Goal: Task Accomplishment & Management: Complete application form

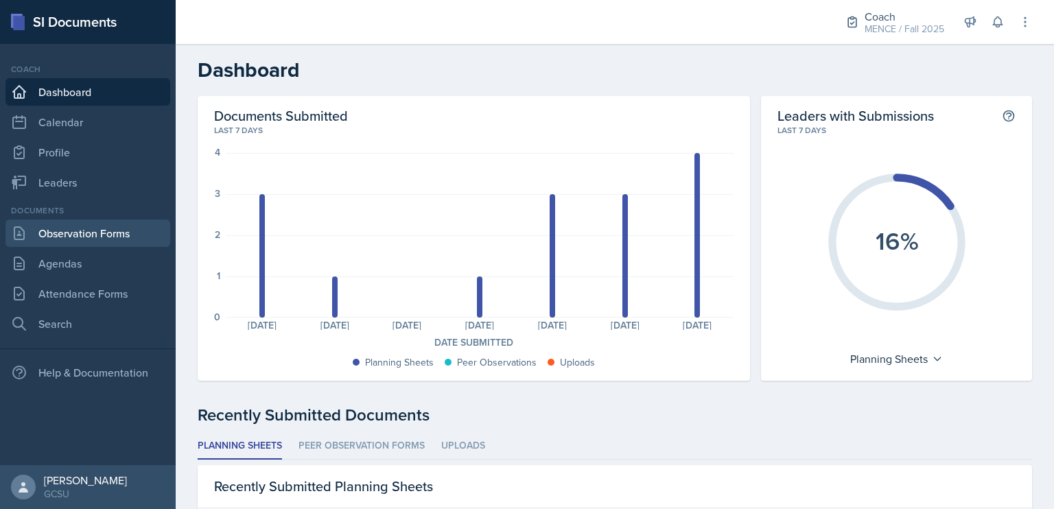
click at [96, 228] on link "Observation Forms" at bounding box center [87, 232] width 165 height 27
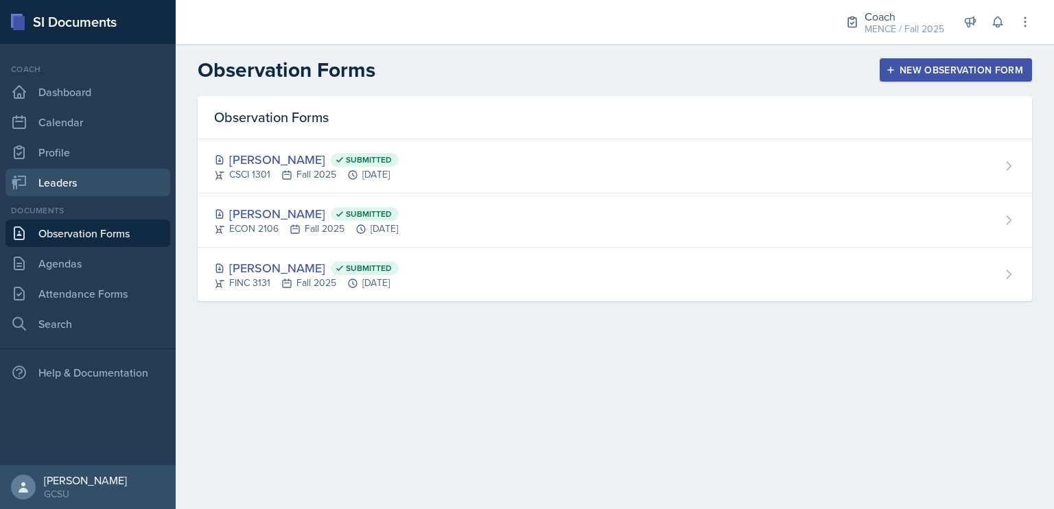
click at [113, 186] on link "Leaders" at bounding box center [87, 182] width 165 height 27
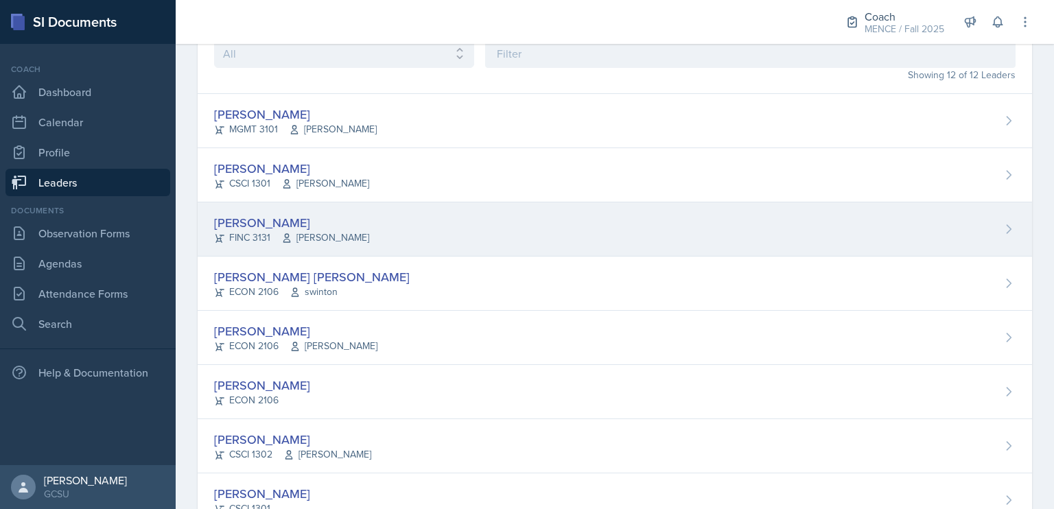
scroll to position [85, 0]
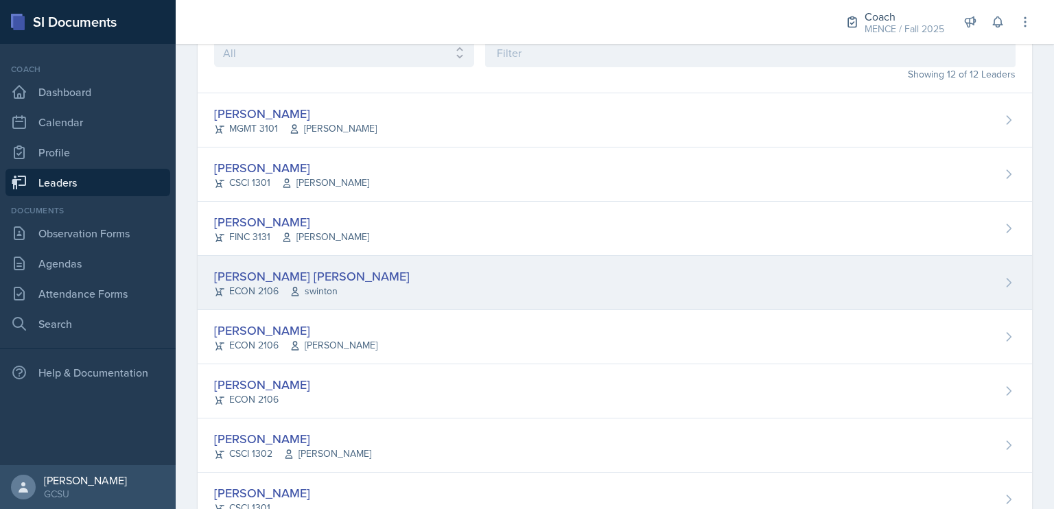
click at [269, 276] on div "[PERSON_NAME] [PERSON_NAME]" at bounding box center [311, 276] width 195 height 19
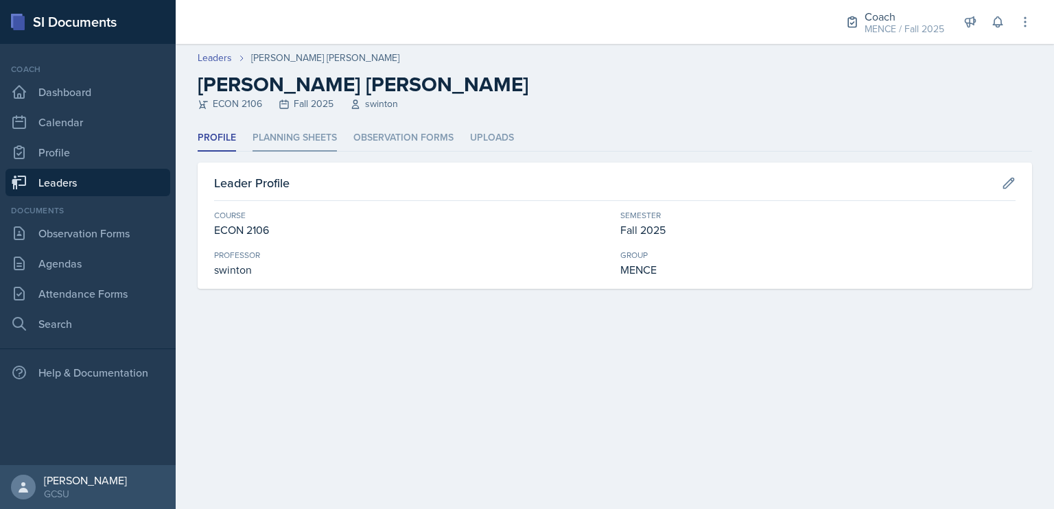
click at [331, 139] on li "Planning Sheets" at bounding box center [294, 138] width 84 height 27
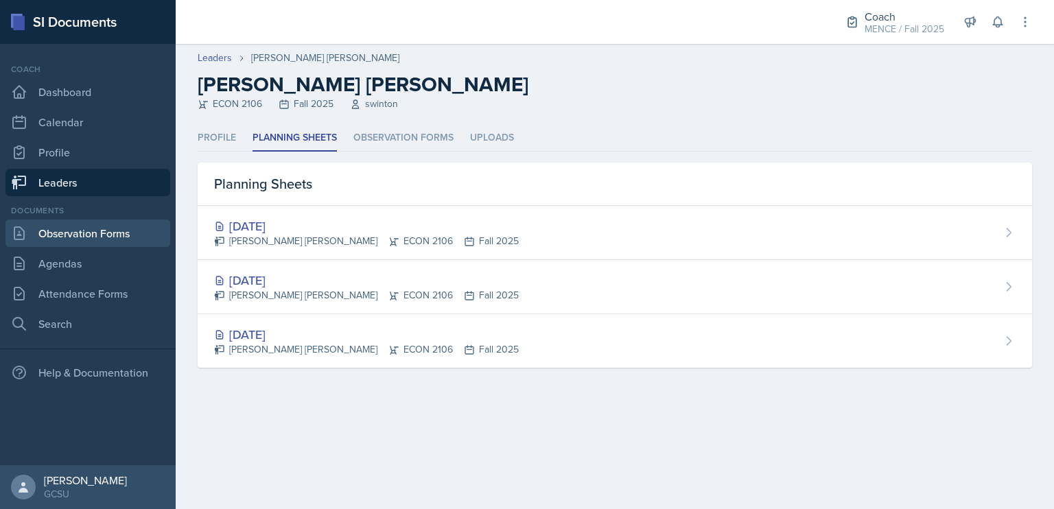
click at [117, 230] on link "Observation Forms" at bounding box center [87, 232] width 165 height 27
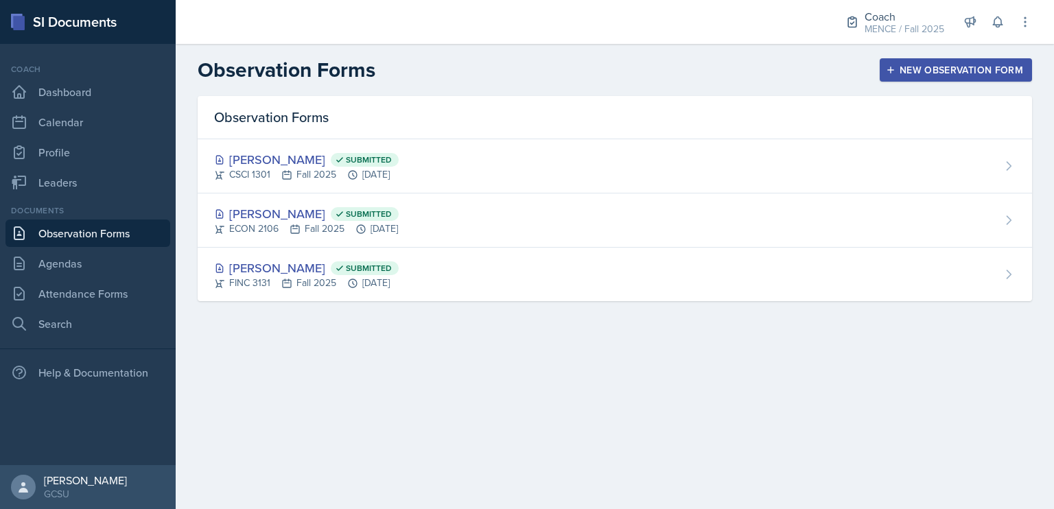
click at [975, 67] on div "New Observation Form" at bounding box center [955, 69] width 134 height 11
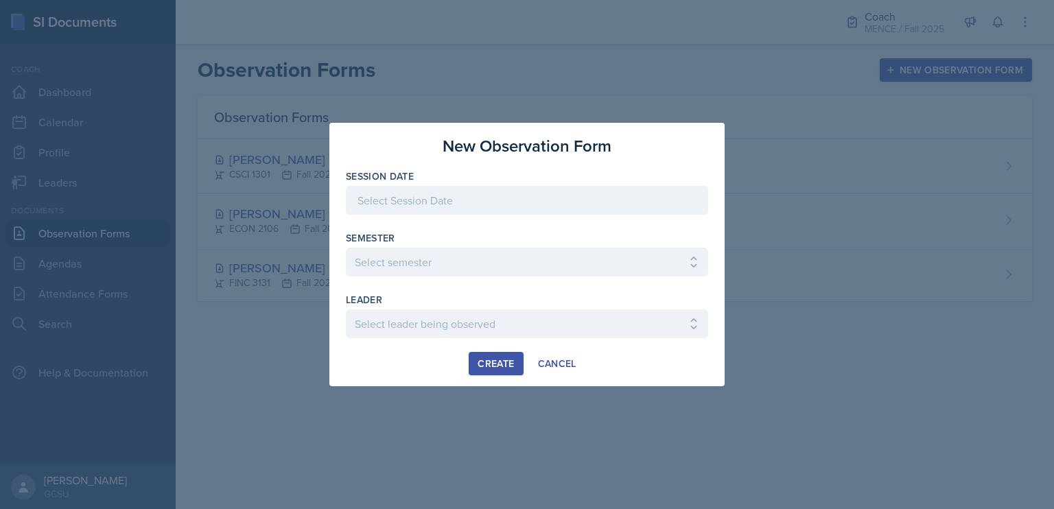
click at [522, 193] on div at bounding box center [527, 200] width 362 height 29
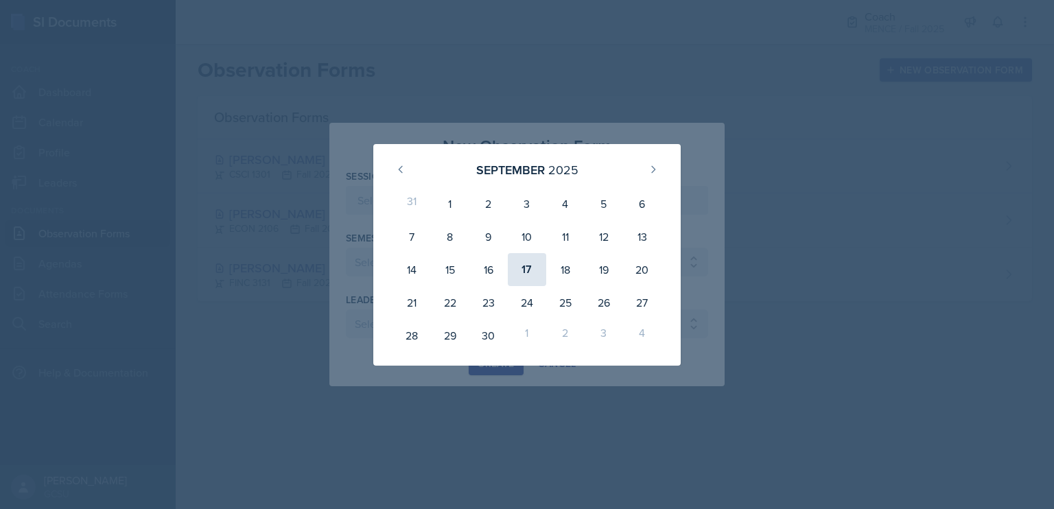
click at [523, 267] on div "17" at bounding box center [527, 269] width 38 height 33
type input "[DATE]"
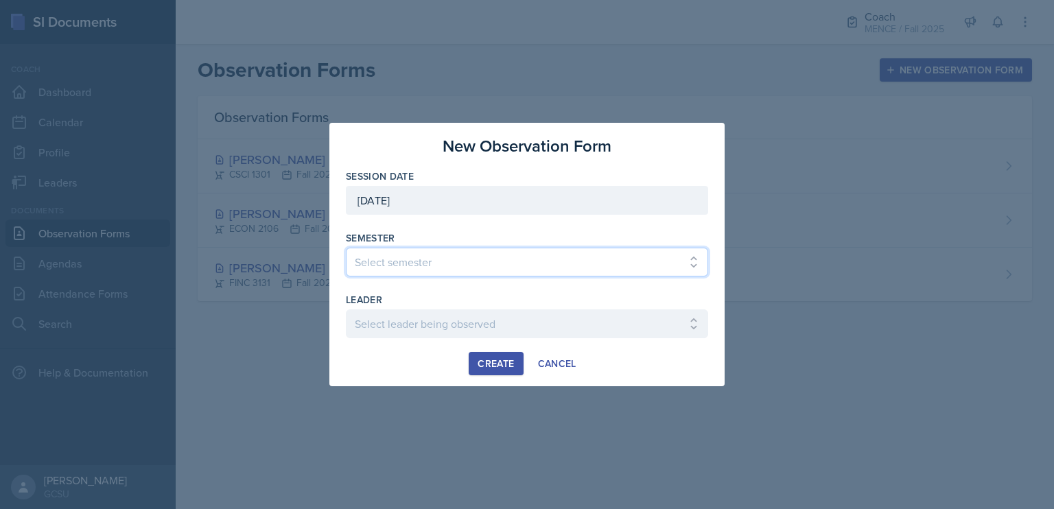
click at [447, 263] on select "Select semester All Spring 2020 Fall 2023 Spring 2019 Spring 2018 Fall 2017 Spr…" at bounding box center [527, 262] width 362 height 29
select select "986fdc3e-2246-4ffd-9cb8-78666de4ebed"
click at [346, 248] on select "Select semester All Spring 2020 Fall 2023 Spring 2019 Spring 2018 Fall 2017 Spr…" at bounding box center [527, 262] width 362 height 29
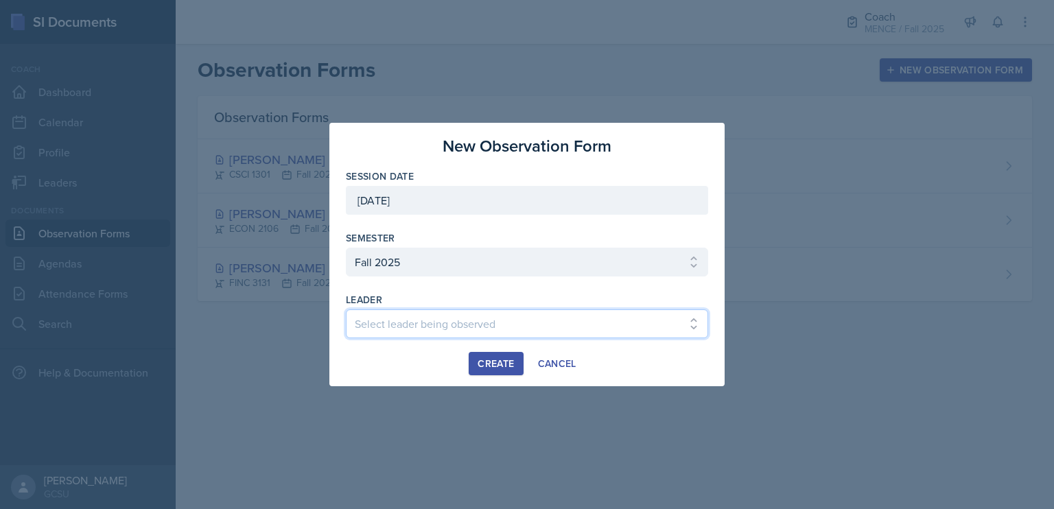
click at [477, 326] on select "Select leader being observed [PERSON_NAME] [PERSON_NAME] / CHEM 1211 / [PERSON_…" at bounding box center [527, 323] width 362 height 29
select select "85823c10-2bb8-4565-953f-fa11d55daa55"
click at [346, 309] on select "Select leader being observed [PERSON_NAME] [PERSON_NAME] / CHEM 1211 / [PERSON_…" at bounding box center [527, 323] width 362 height 29
click at [494, 374] on button "Create" at bounding box center [495, 363] width 54 height 23
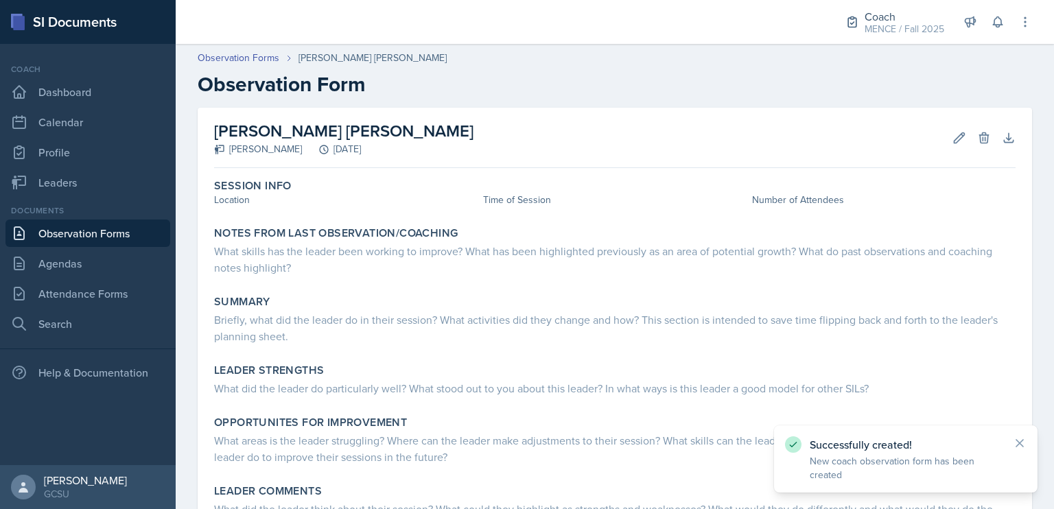
scroll to position [43, 0]
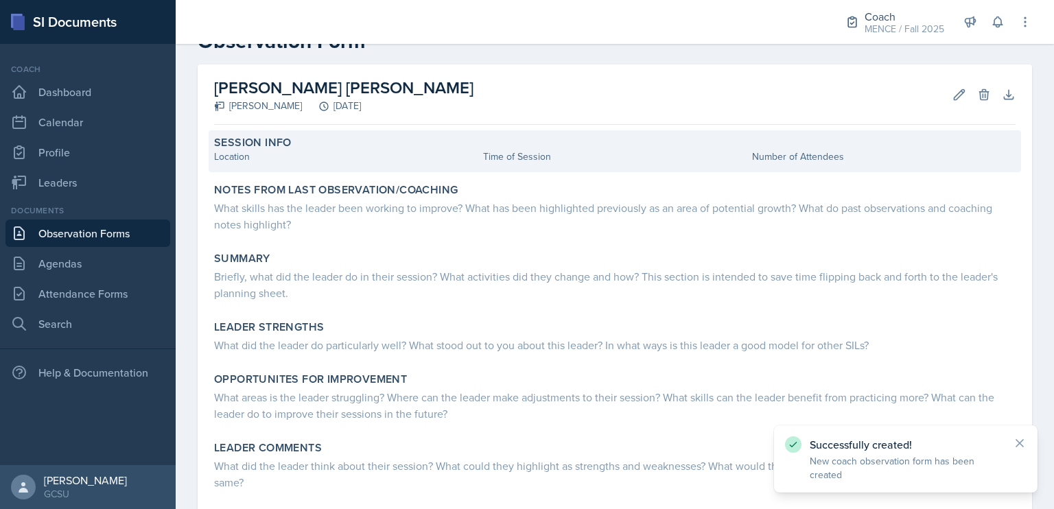
click at [348, 165] on div "Session Info Location Time of Session Number of Attendees" at bounding box center [615, 151] width 812 height 42
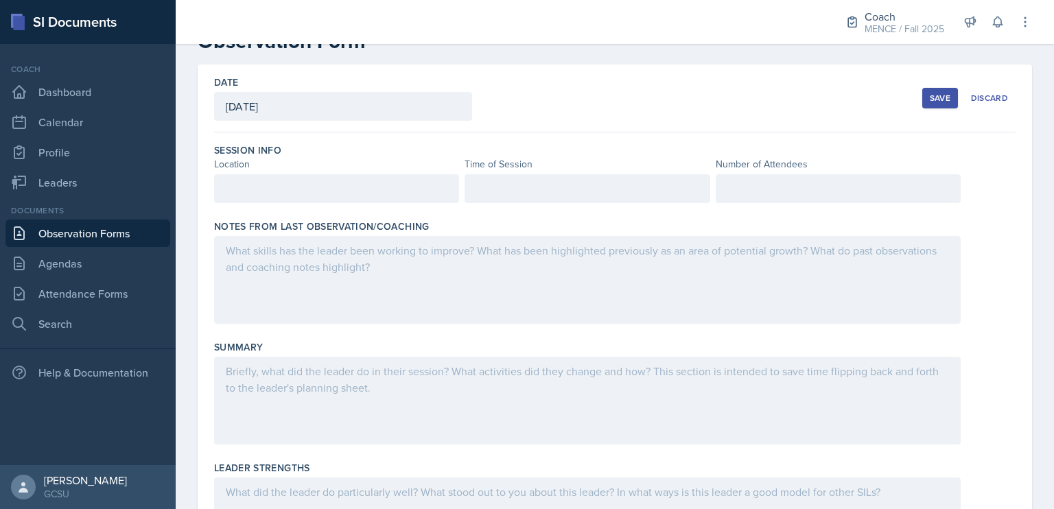
click at [356, 187] on div at bounding box center [336, 188] width 245 height 29
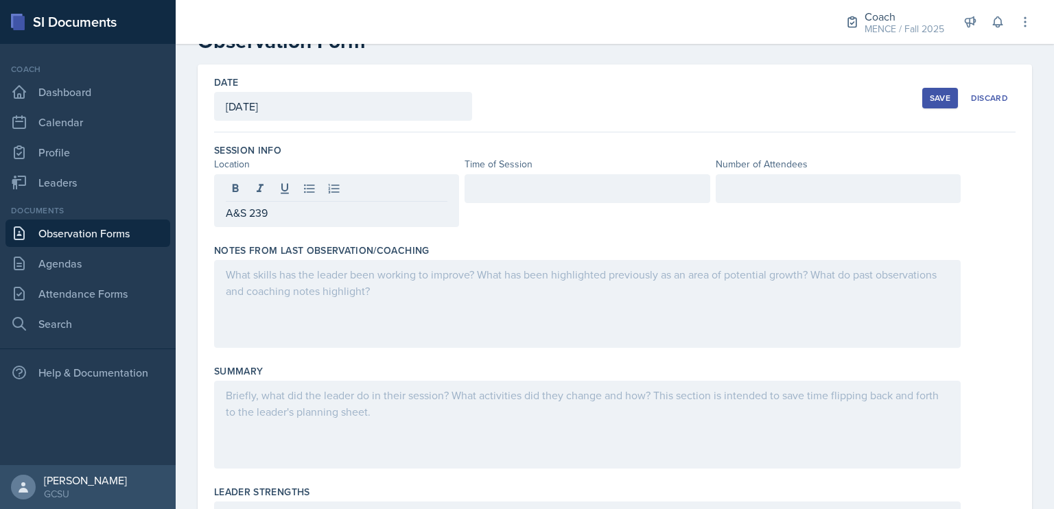
click at [557, 178] on div at bounding box center [586, 188] width 245 height 29
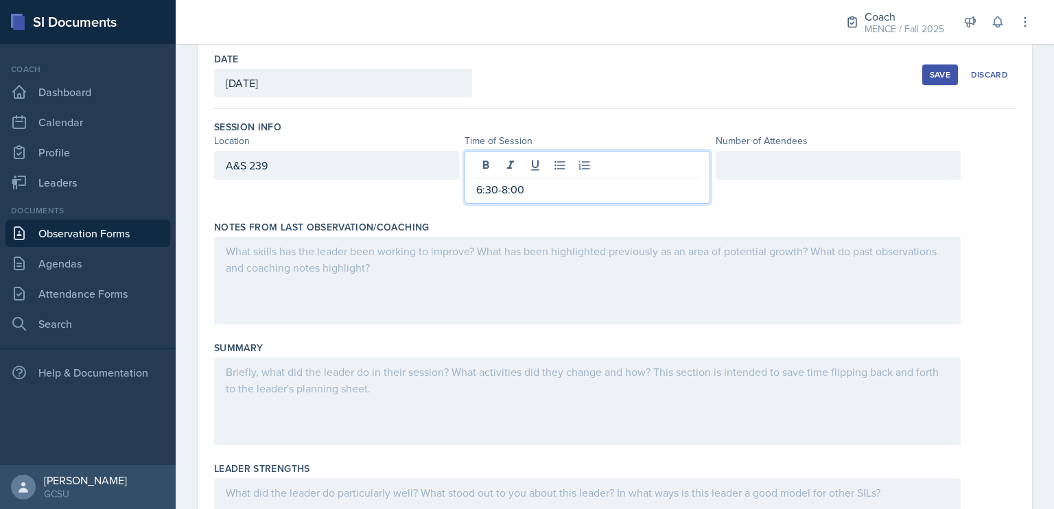
click at [739, 171] on div at bounding box center [837, 165] width 245 height 29
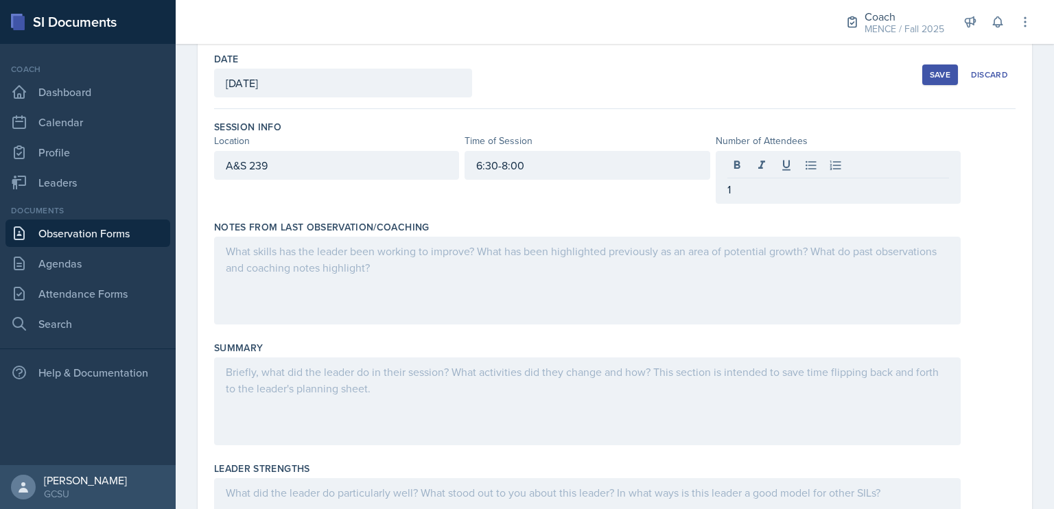
click at [683, 262] on div at bounding box center [587, 281] width 746 height 88
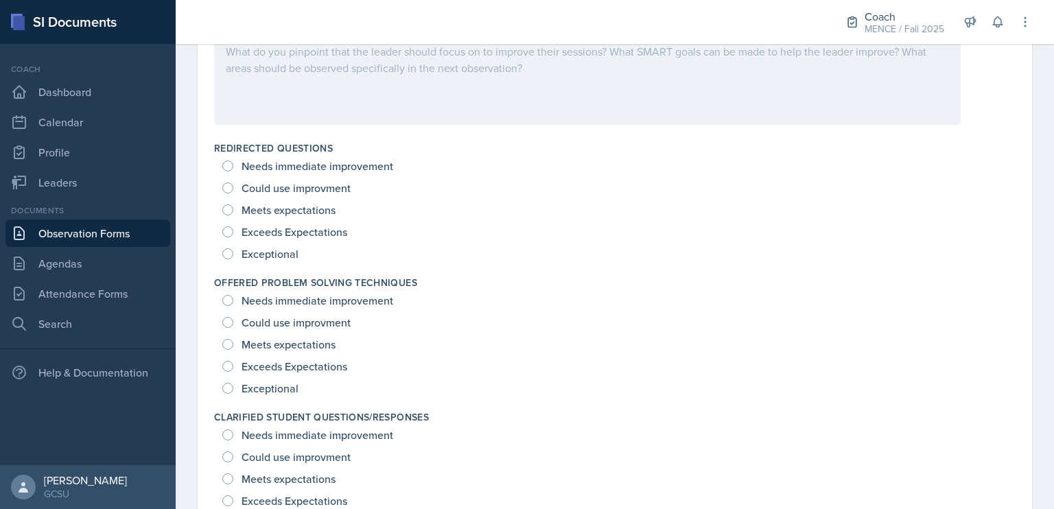
scroll to position [847, 0]
click at [274, 258] on span "Exceptional" at bounding box center [269, 253] width 57 height 14
click at [233, 258] on input "Exceptional" at bounding box center [227, 252] width 11 height 11
radio input "true"
click at [285, 382] on span "Exceptional" at bounding box center [269, 387] width 57 height 14
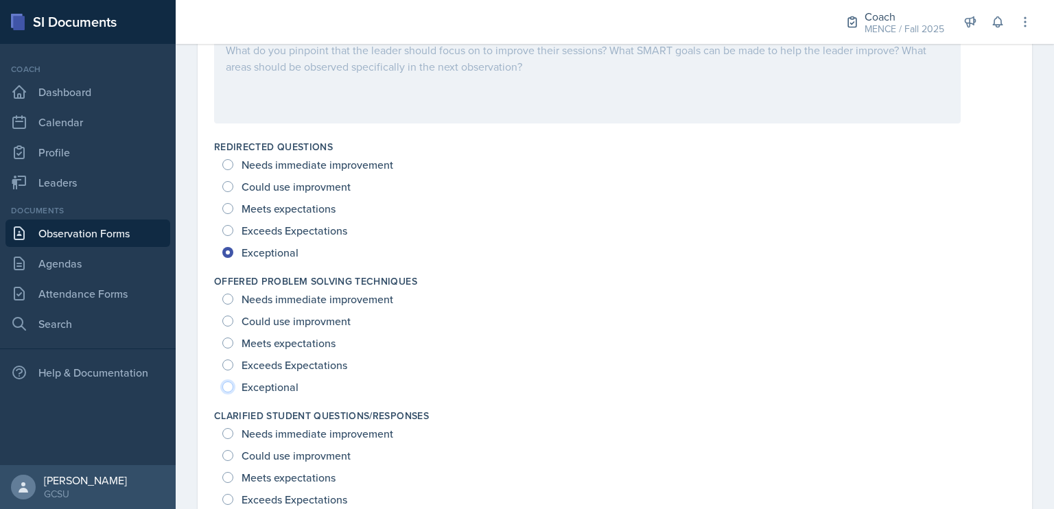
click at [233, 382] on input "Exceptional" at bounding box center [227, 386] width 11 height 11
radio input "true"
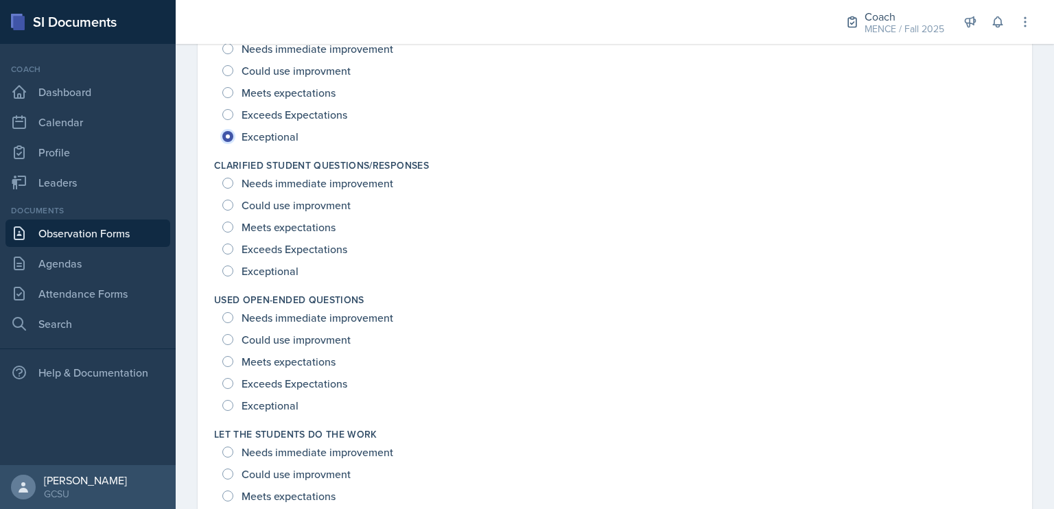
scroll to position [1097, 0]
click at [259, 270] on span "Exceptional" at bounding box center [269, 271] width 57 height 14
click at [233, 270] on input "Exceptional" at bounding box center [227, 270] width 11 height 11
radio input "true"
click at [265, 406] on span "Exceptional" at bounding box center [269, 406] width 57 height 14
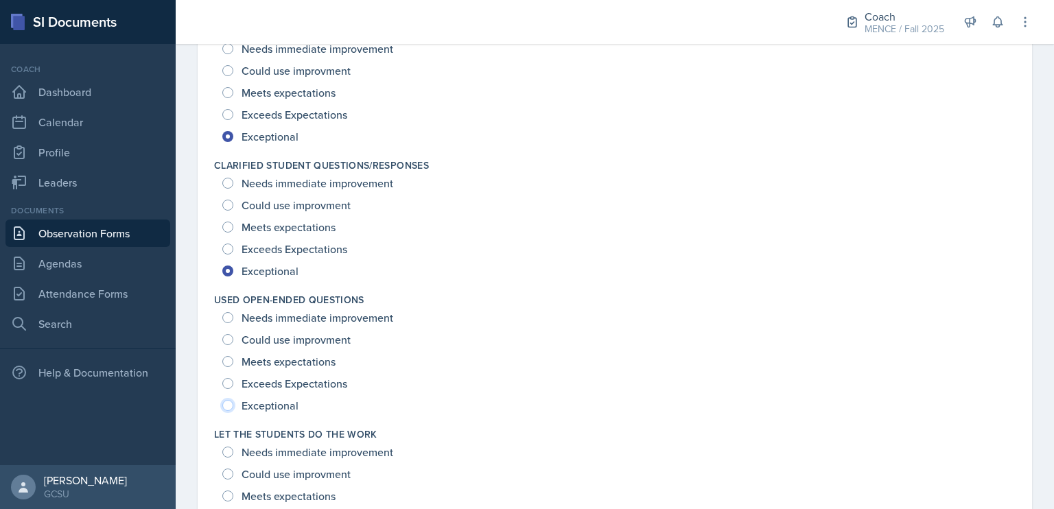
click at [233, 406] on input "Exceptional" at bounding box center [227, 405] width 11 height 11
radio input "true"
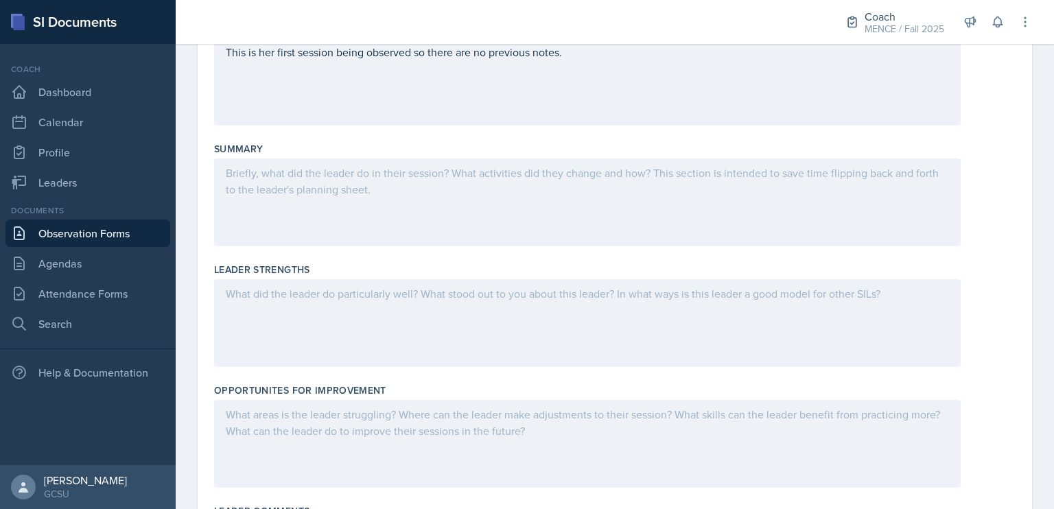
scroll to position [0, 0]
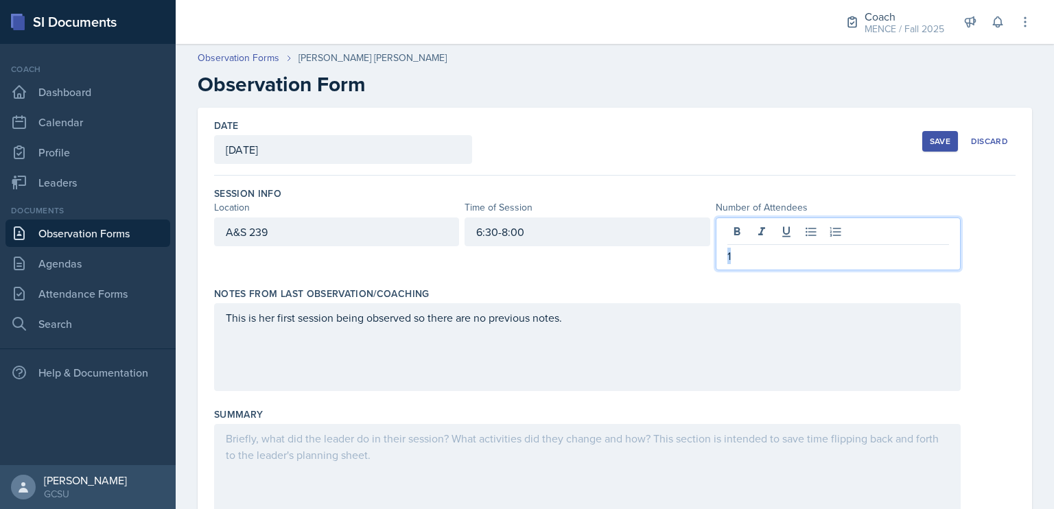
drag, startPoint x: 771, startPoint y: 234, endPoint x: 699, endPoint y: 239, distance: 72.2
click at [699, 239] on div "A&S 239 6:30-8:00 1" at bounding box center [587, 243] width 746 height 53
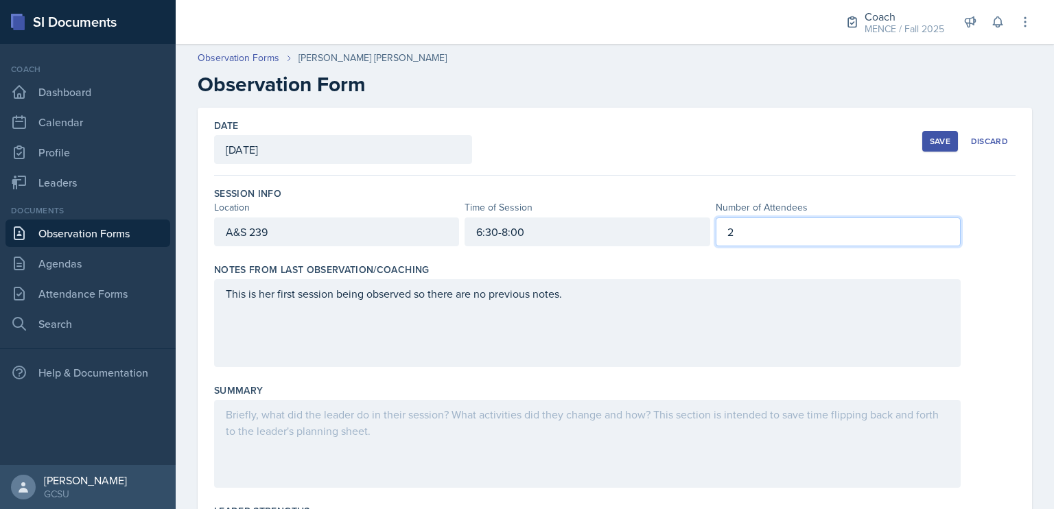
click at [648, 182] on div "Session Info Location Time of Session Number of Attendees A&S 239 6:30-8:00 2" at bounding box center [614, 219] width 801 height 76
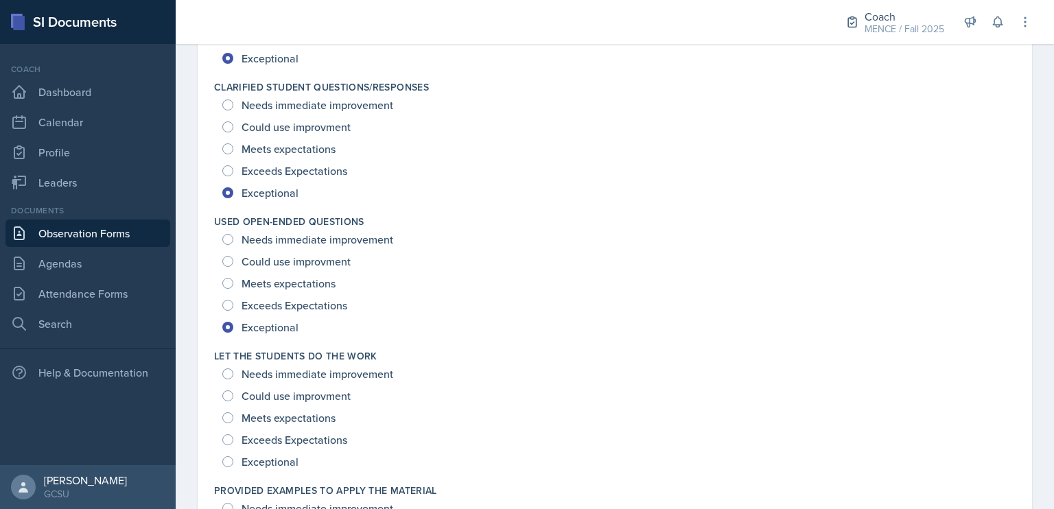
scroll to position [1380, 0]
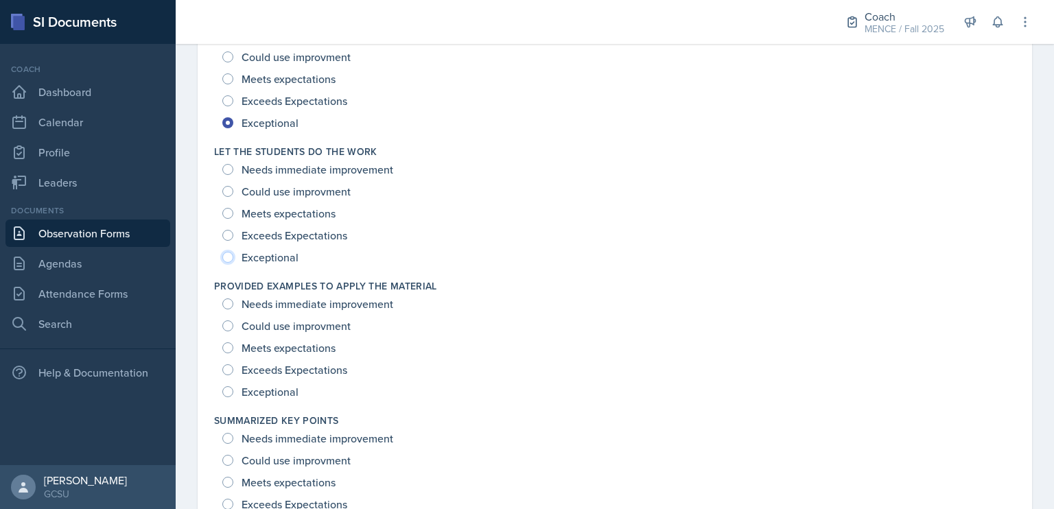
click at [226, 257] on input "Exceptional" at bounding box center [227, 257] width 11 height 11
radio input "true"
click at [227, 394] on input "Exceptional" at bounding box center [227, 391] width 11 height 11
radio input "true"
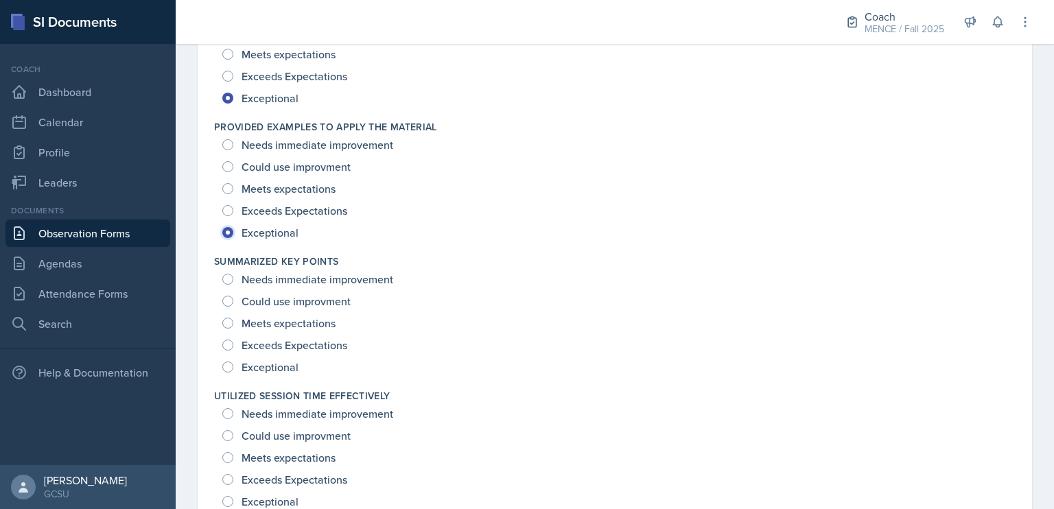
scroll to position [1564, 0]
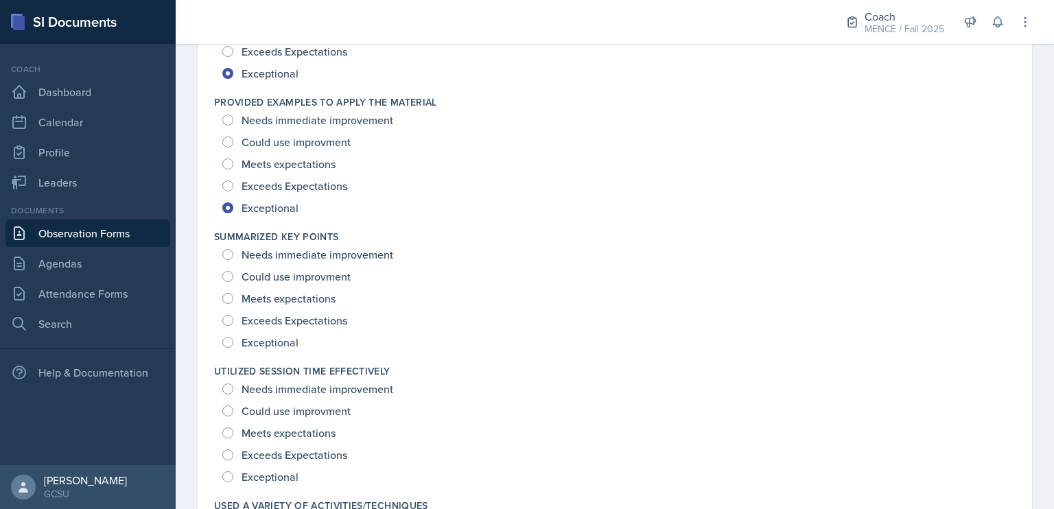
click at [228, 351] on div "Exceptional" at bounding box center [261, 342] width 79 height 22
click at [230, 338] on input "Exceptional" at bounding box center [227, 342] width 11 height 11
radio input "true"
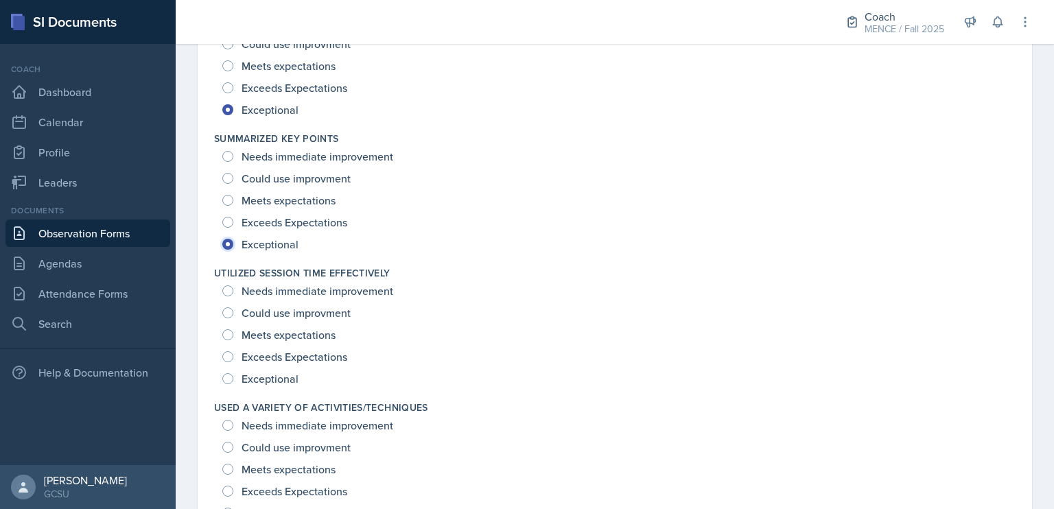
scroll to position [1675, 0]
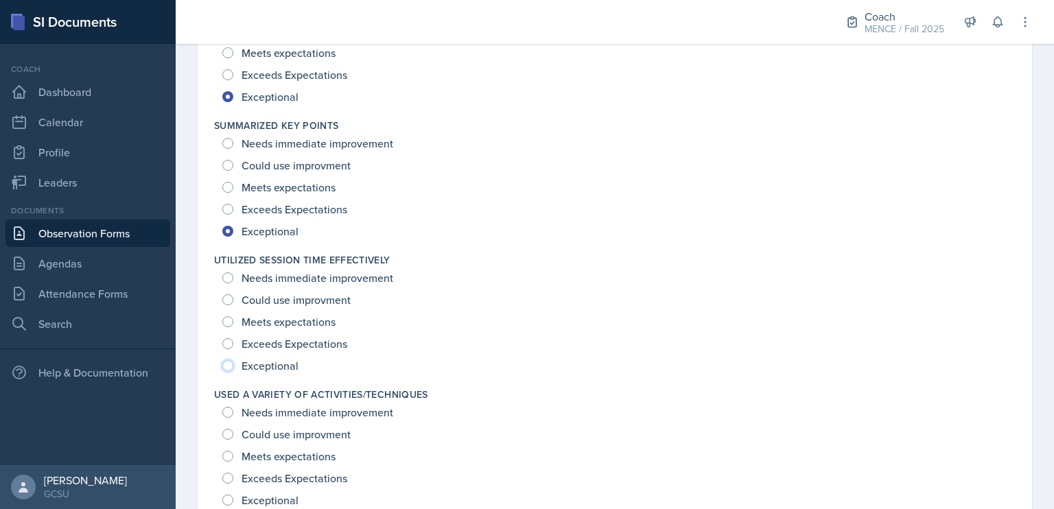
click at [228, 361] on input "Exceptional" at bounding box center [227, 365] width 11 height 11
radio input "true"
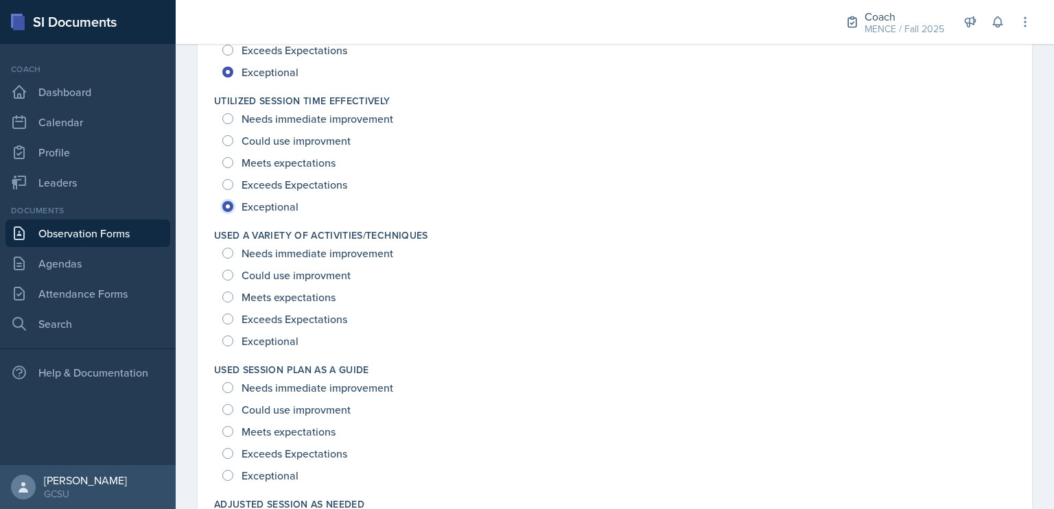
scroll to position [1853, 0]
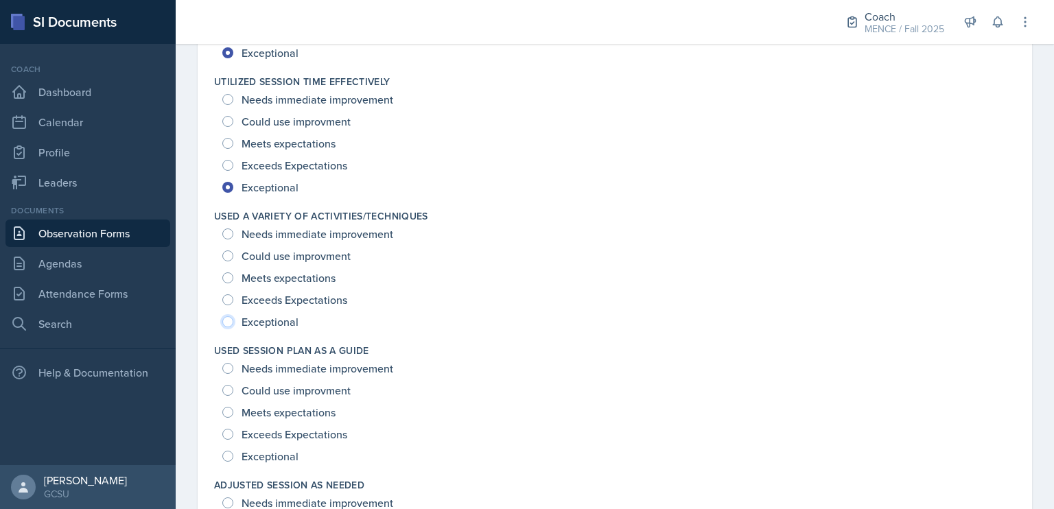
click at [227, 319] on input "Exceptional" at bounding box center [227, 321] width 11 height 11
radio input "true"
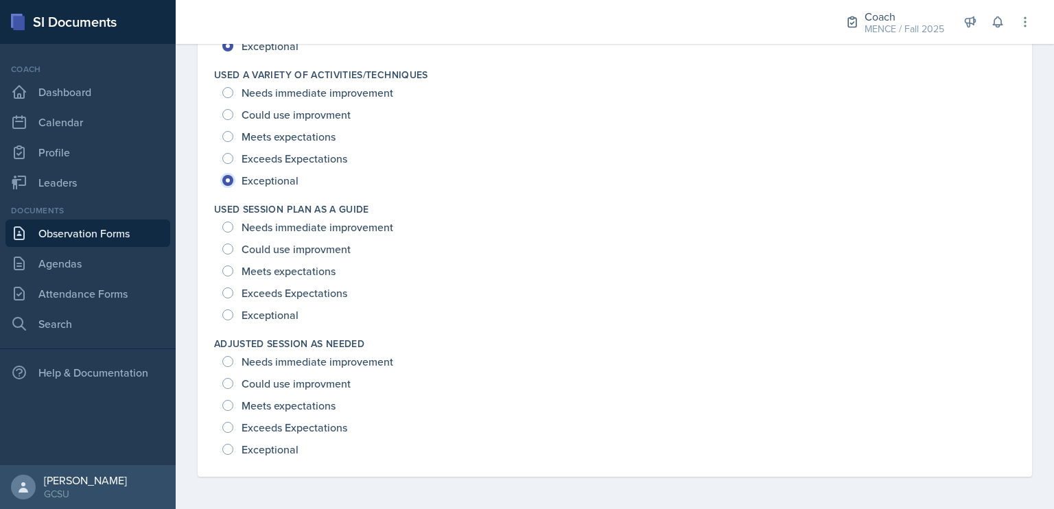
scroll to position [1993, 0]
click at [228, 311] on input "Exceptional" at bounding box center [227, 316] width 11 height 11
radio input "true"
click at [228, 447] on input "Exceptional" at bounding box center [227, 449] width 11 height 11
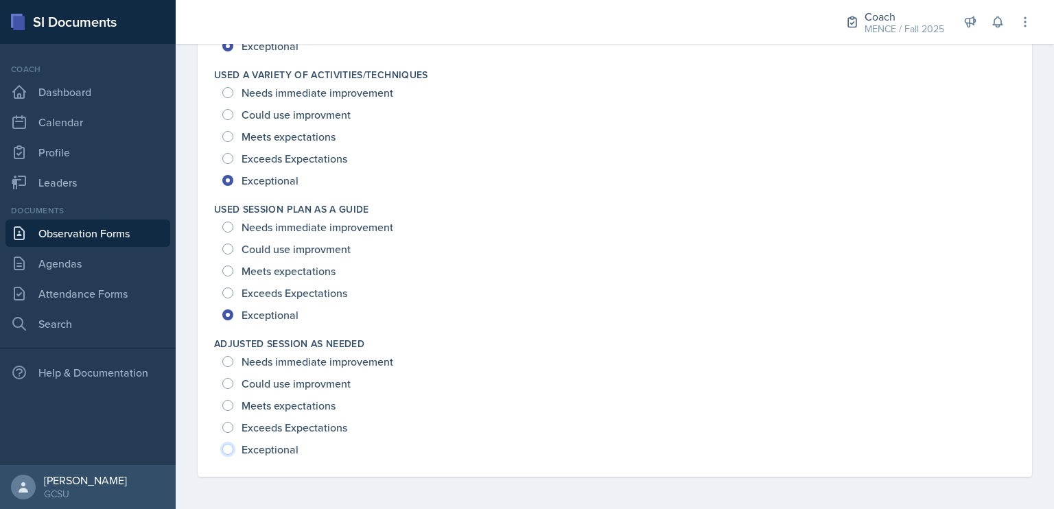
radio input "true"
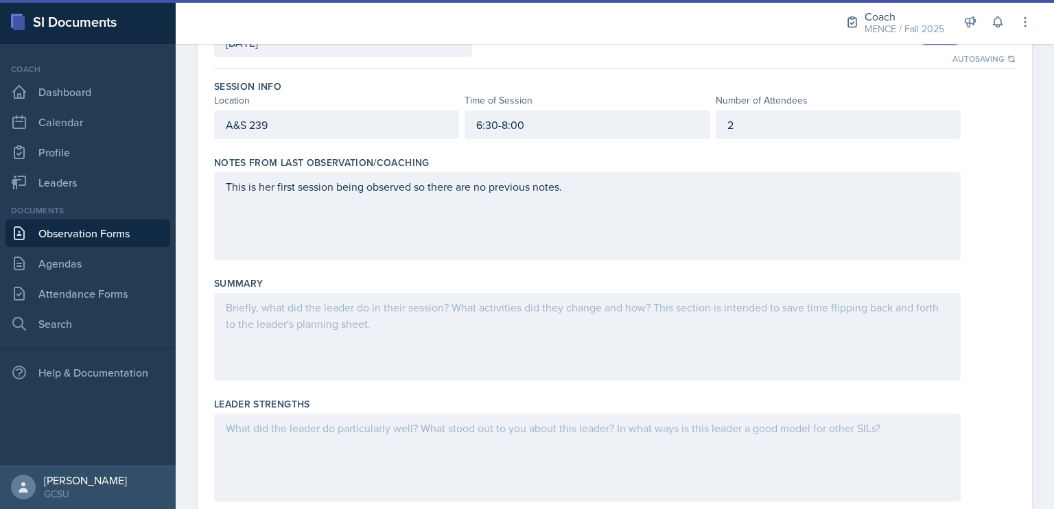
scroll to position [104, 0]
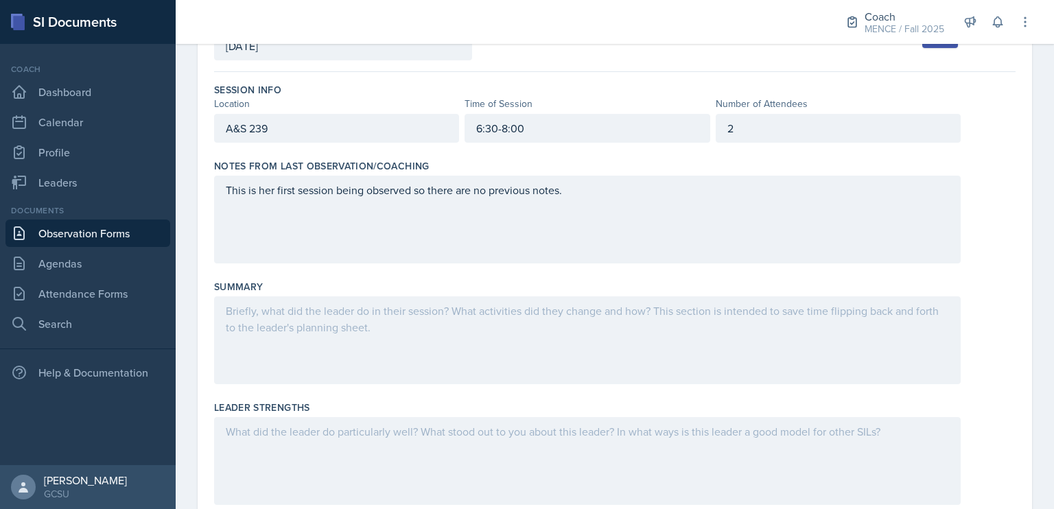
click at [436, 342] on div at bounding box center [587, 340] width 746 height 88
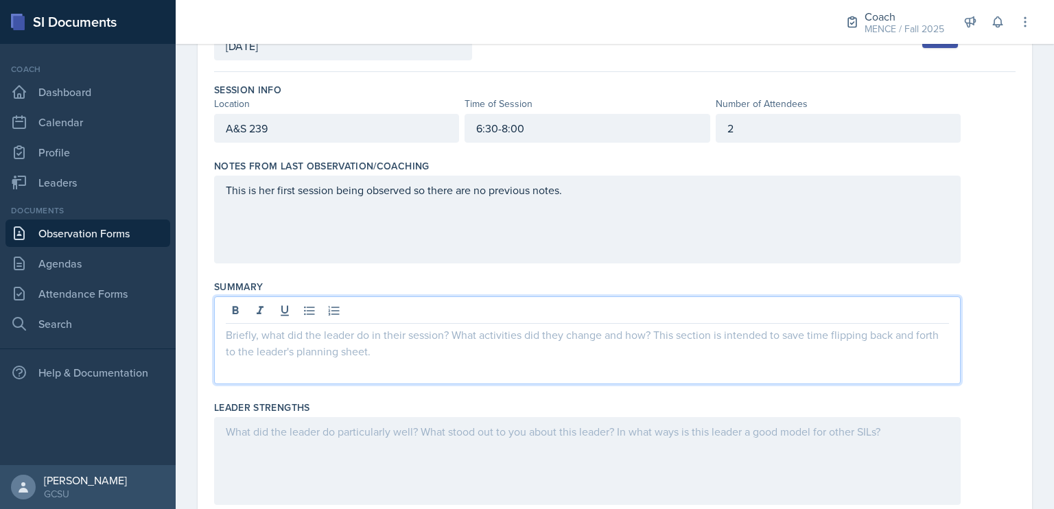
scroll to position [127, 0]
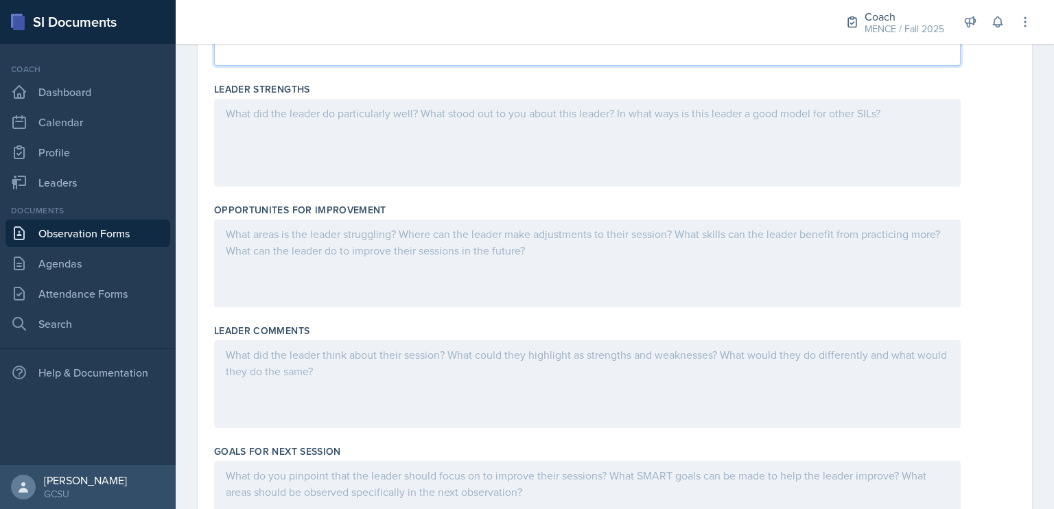
click at [401, 285] on div at bounding box center [587, 263] width 746 height 88
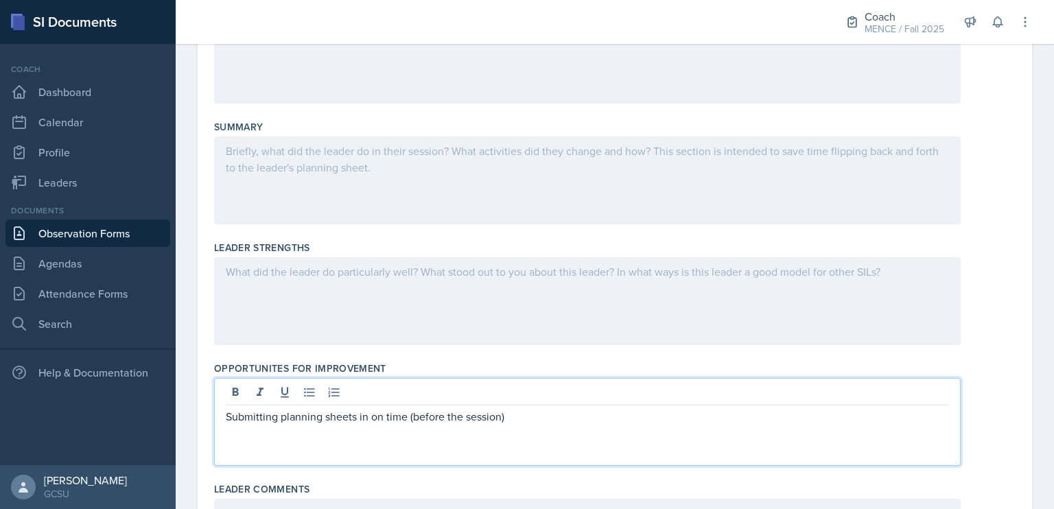
scroll to position [221, 0]
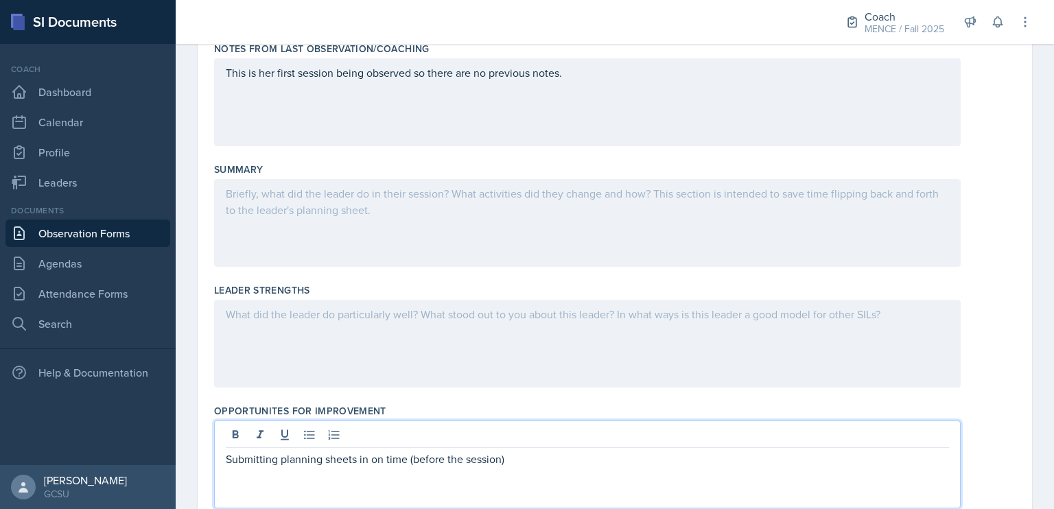
click at [419, 324] on div at bounding box center [587, 344] width 746 height 88
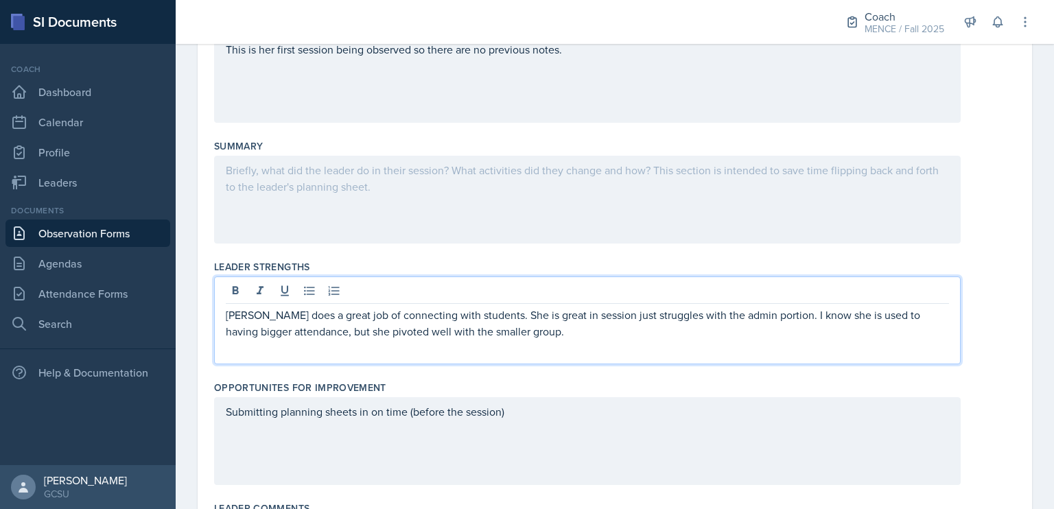
scroll to position [32, 0]
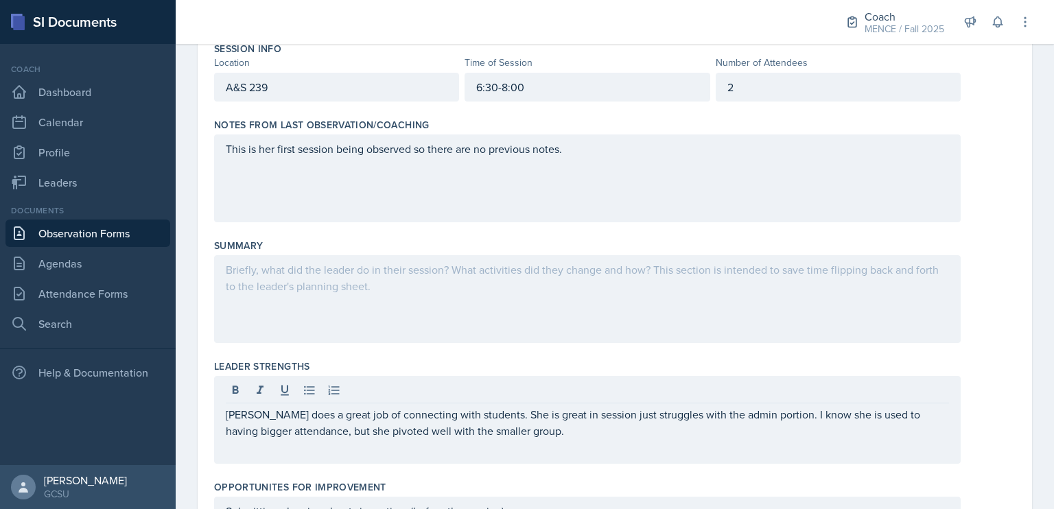
click at [417, 321] on div at bounding box center [587, 299] width 746 height 88
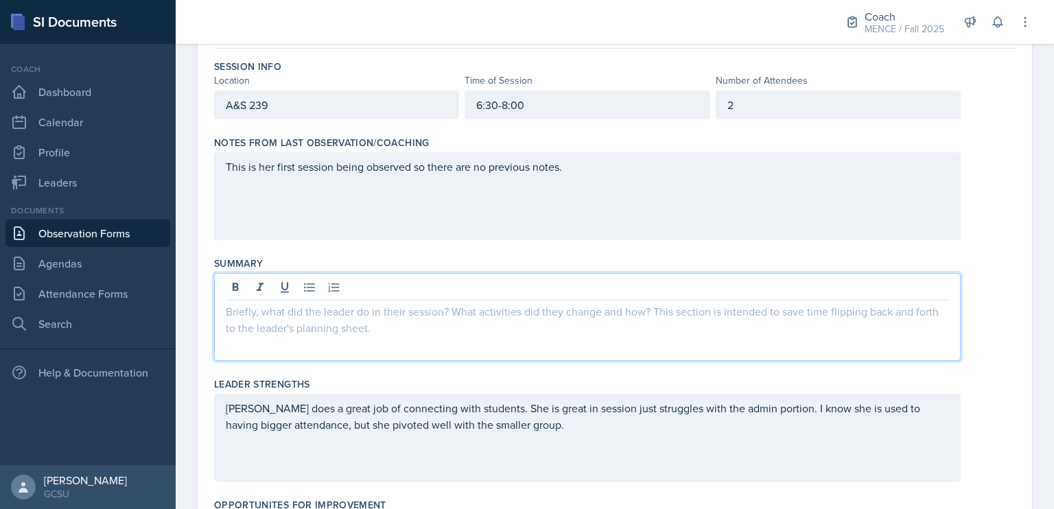
scroll to position [0, 0]
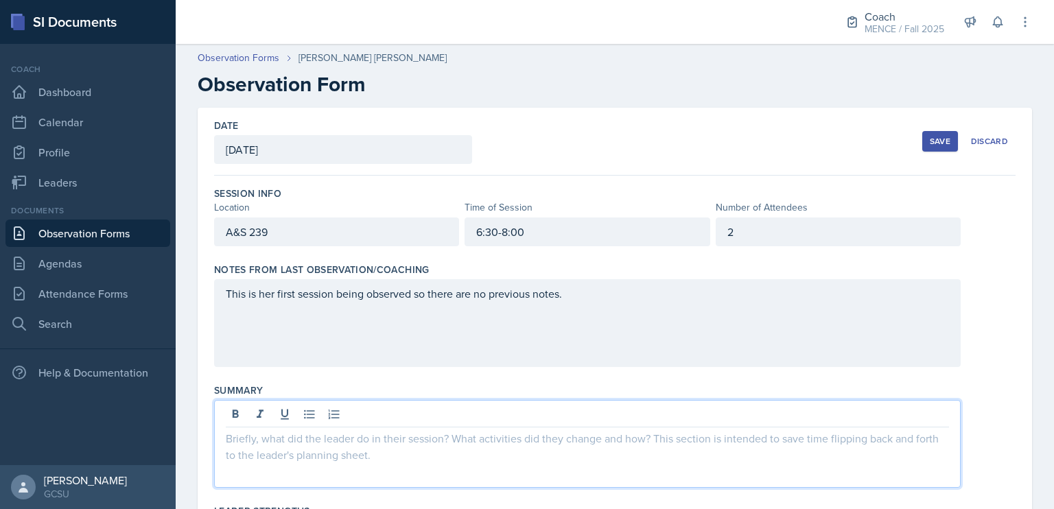
click at [933, 141] on div "Save" at bounding box center [939, 141] width 21 height 11
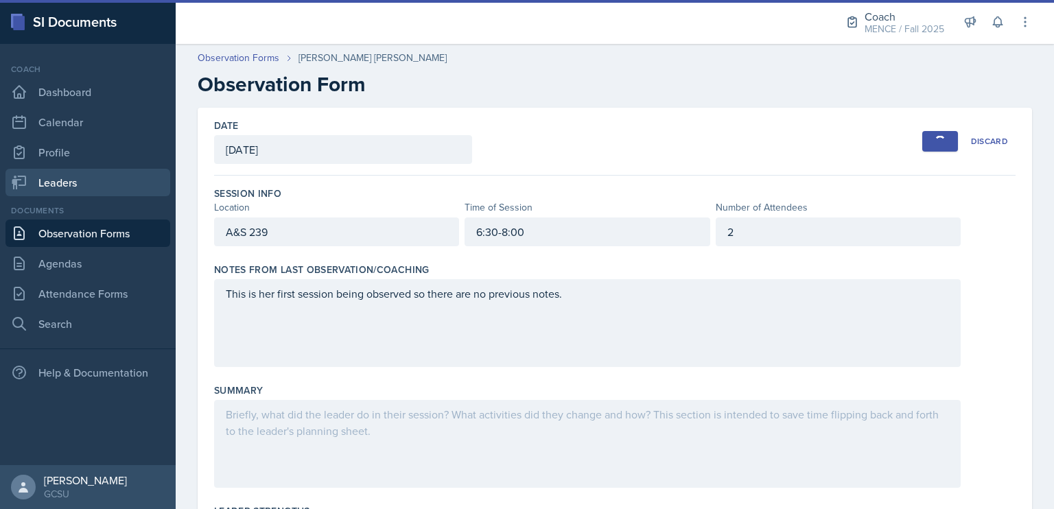
click at [108, 187] on link "Leaders" at bounding box center [87, 182] width 165 height 27
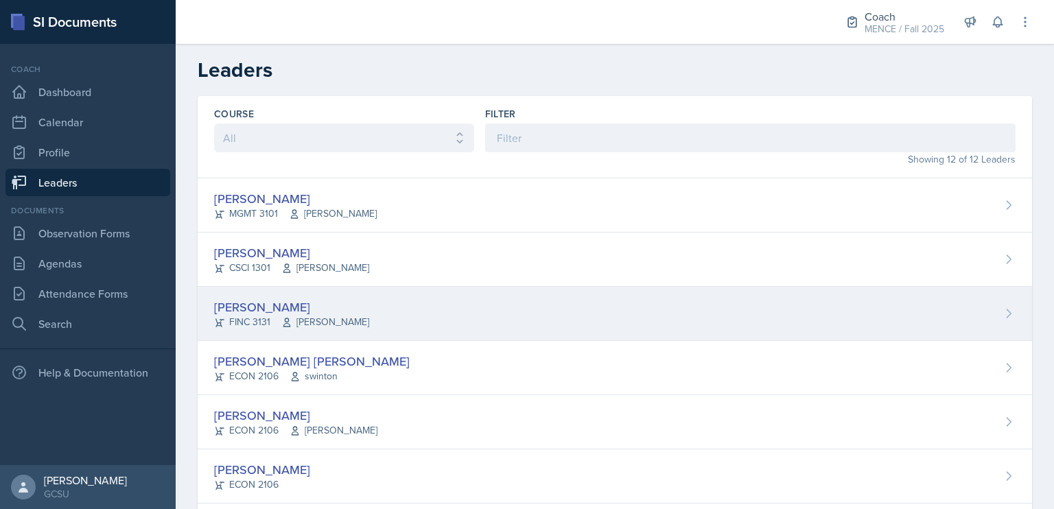
scroll to position [47, 0]
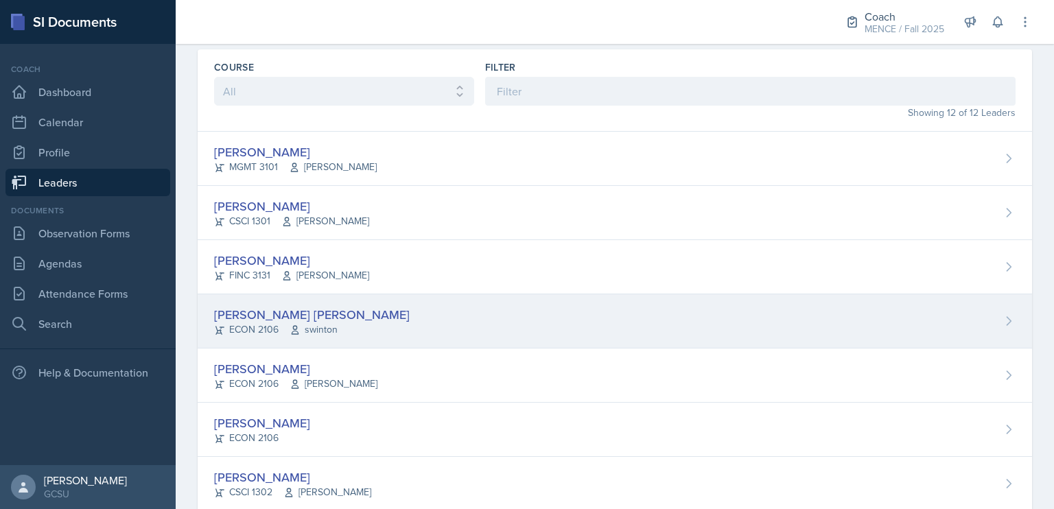
click at [285, 320] on div "[PERSON_NAME] [PERSON_NAME]" at bounding box center [311, 314] width 195 height 19
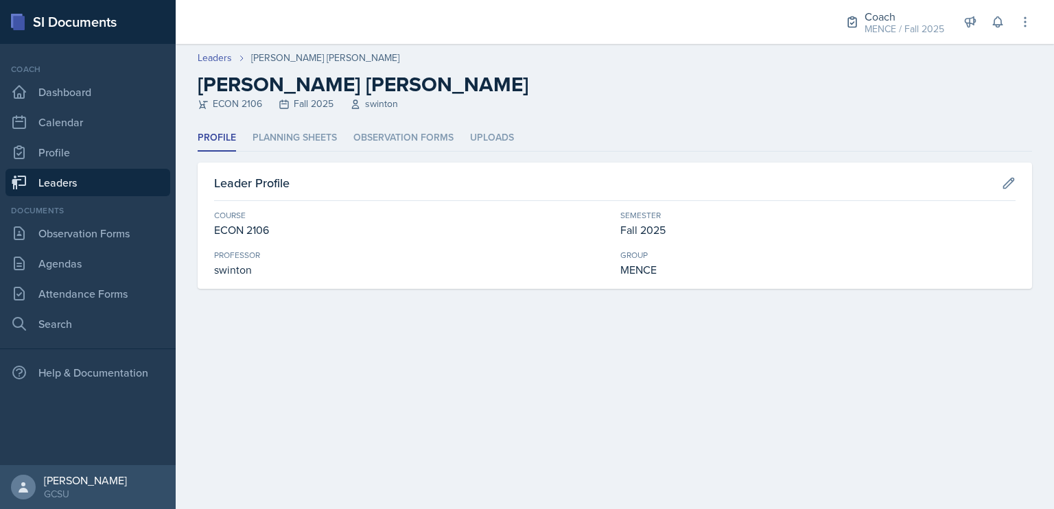
click at [278, 152] on div "Profile Planning Sheets Observation Forms Uploads Profile Planning Sheets Obser…" at bounding box center [615, 207] width 834 height 164
click at [276, 133] on li "Planning Sheets" at bounding box center [294, 138] width 84 height 27
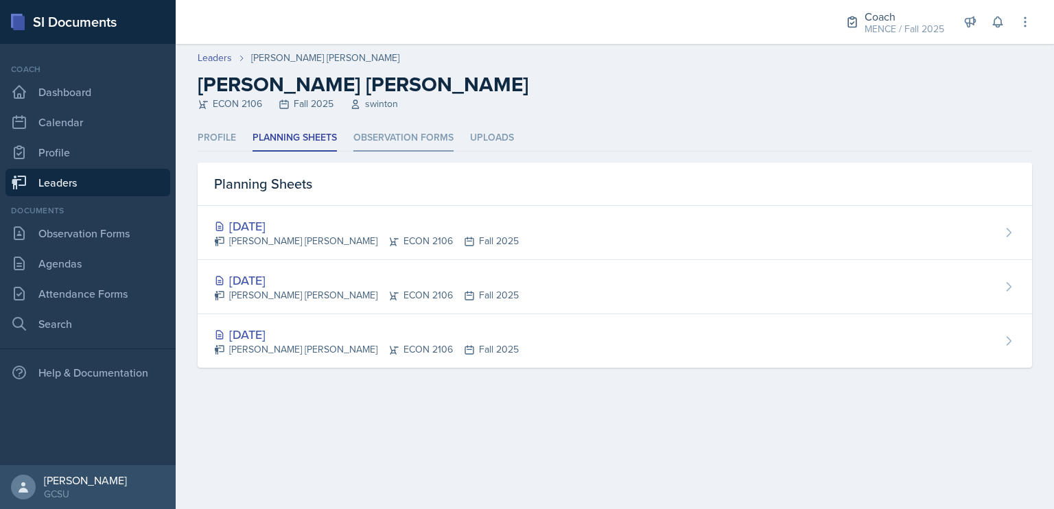
click at [394, 140] on li "Observation Forms" at bounding box center [403, 138] width 100 height 27
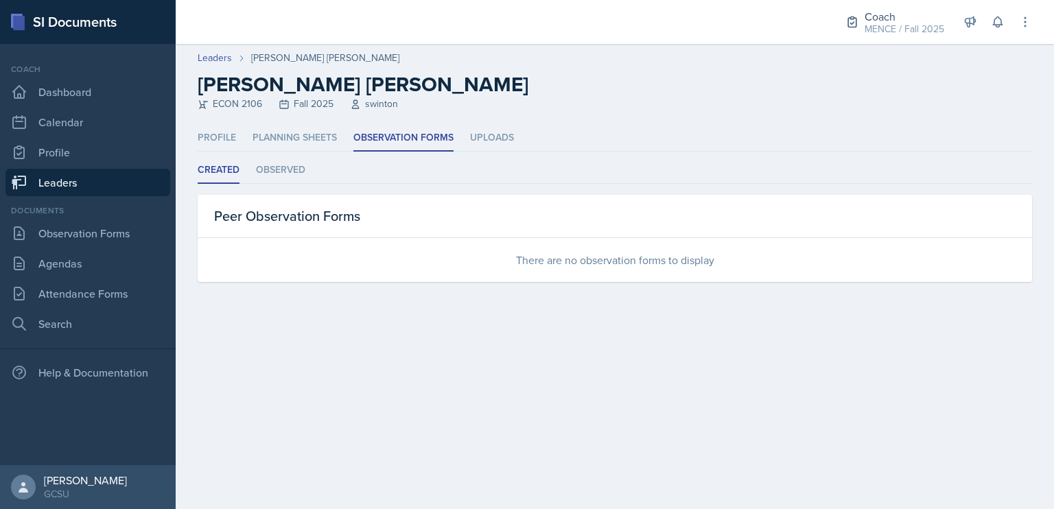
click at [297, 154] on div "Profile Planning Sheets Observation Forms Uploads Profile Planning Sheets Obser…" at bounding box center [615, 203] width 834 height 157
click at [296, 130] on li "Planning Sheets" at bounding box center [294, 138] width 84 height 27
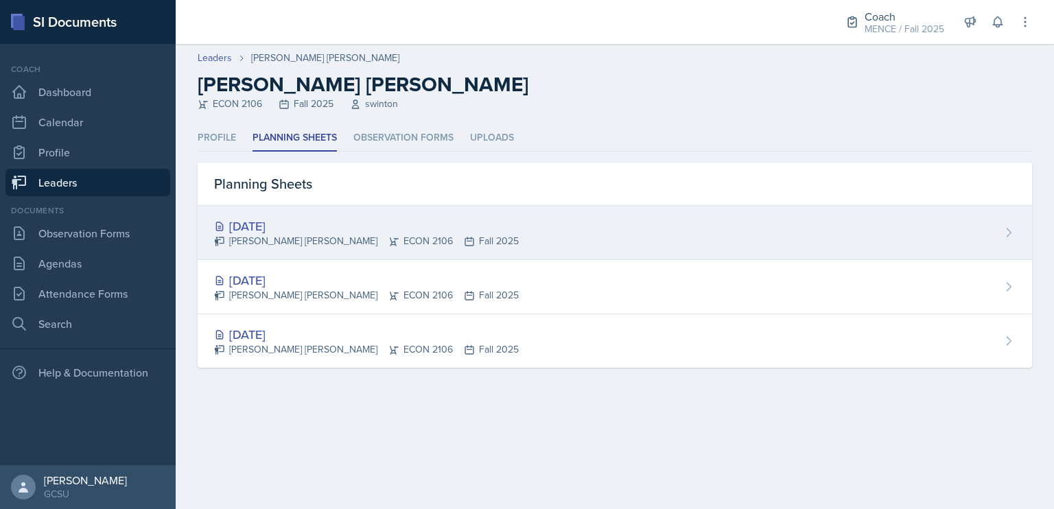
click at [411, 228] on div "[DATE]" at bounding box center [366, 226] width 305 height 19
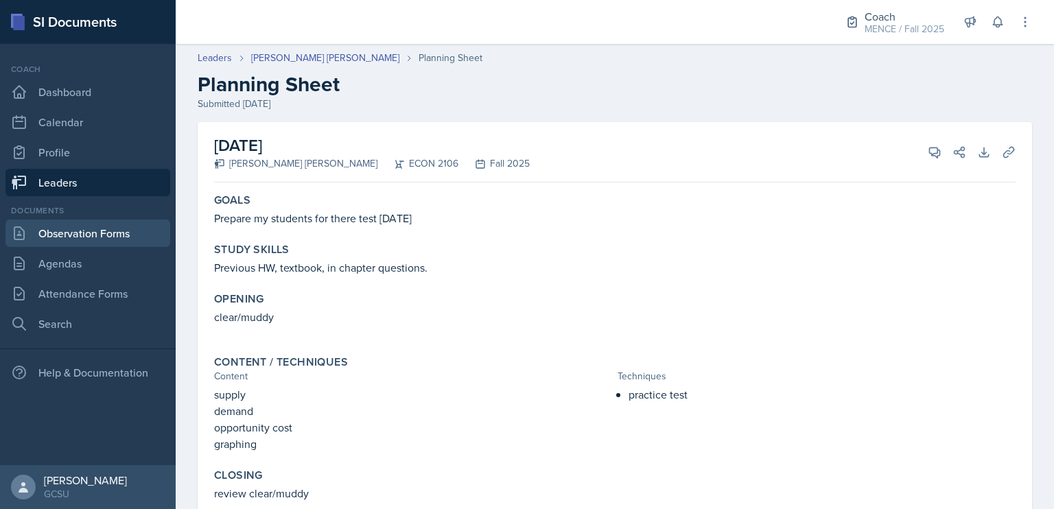
click at [80, 235] on link "Observation Forms" at bounding box center [87, 232] width 165 height 27
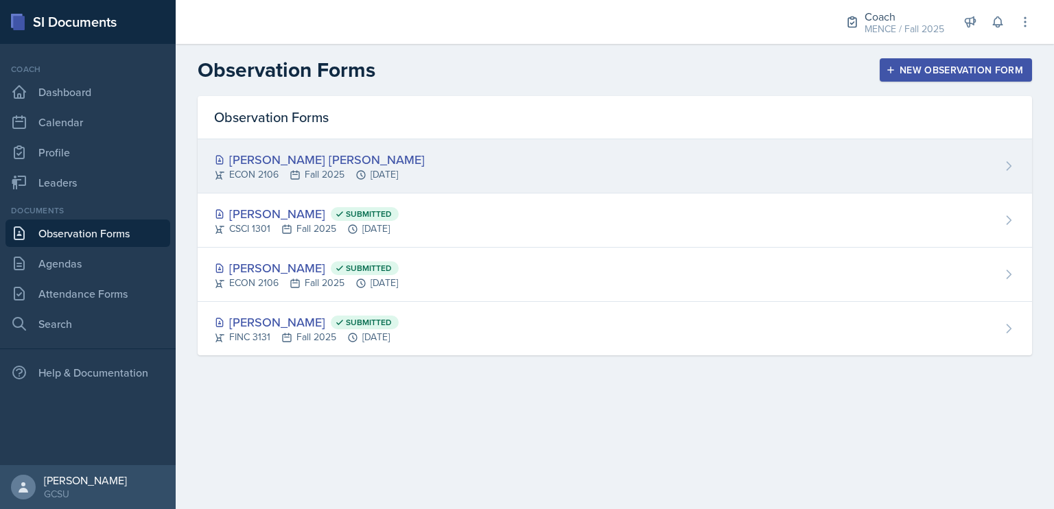
click at [312, 147] on div "[PERSON_NAME] [PERSON_NAME] ECON 2106 Fall 2025 [DATE]" at bounding box center [615, 166] width 834 height 54
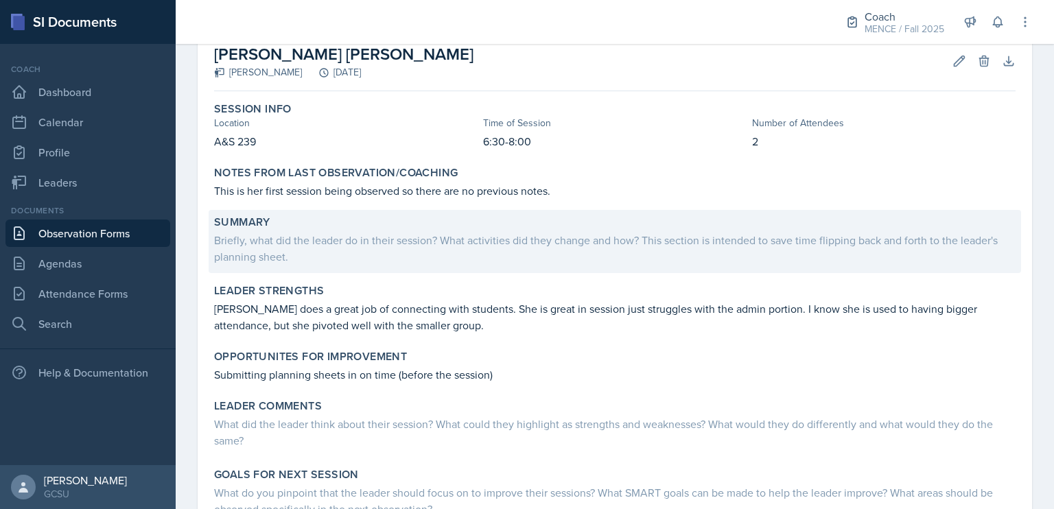
click at [751, 258] on div "Briefly, what did the leader do in their session? What activities did they chan…" at bounding box center [614, 248] width 801 height 33
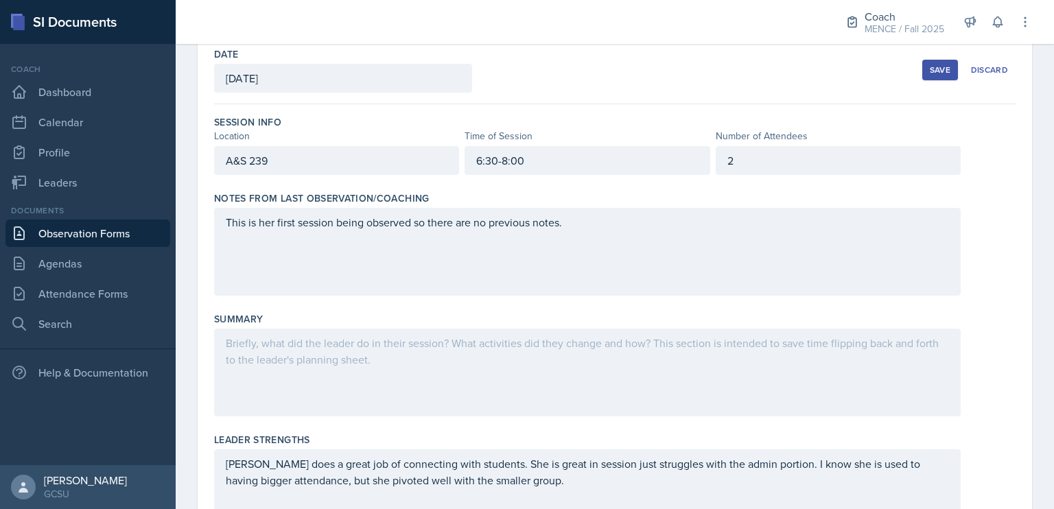
click at [644, 392] on div at bounding box center [587, 373] width 746 height 88
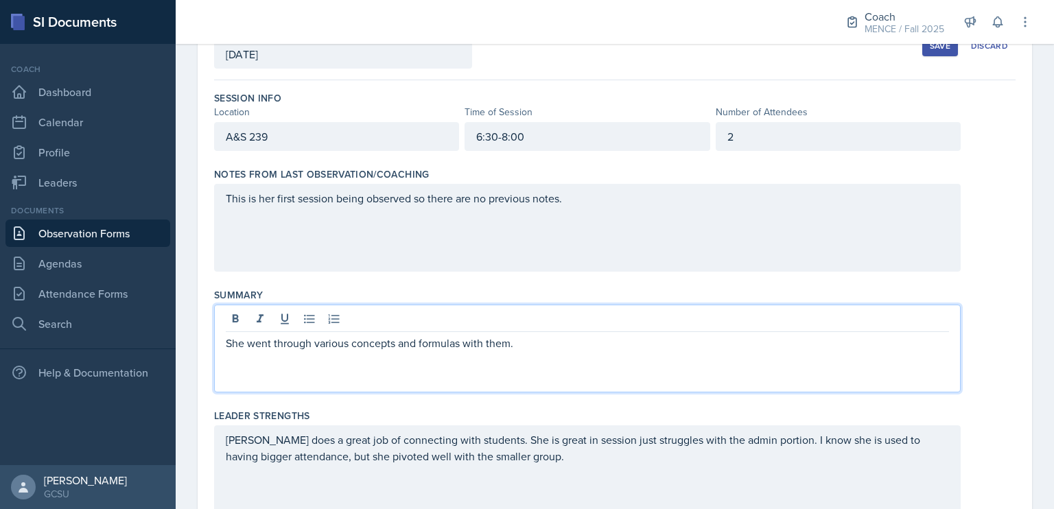
click at [557, 335] on p "She went through various concepts and formulas with them." at bounding box center [587, 343] width 723 height 16
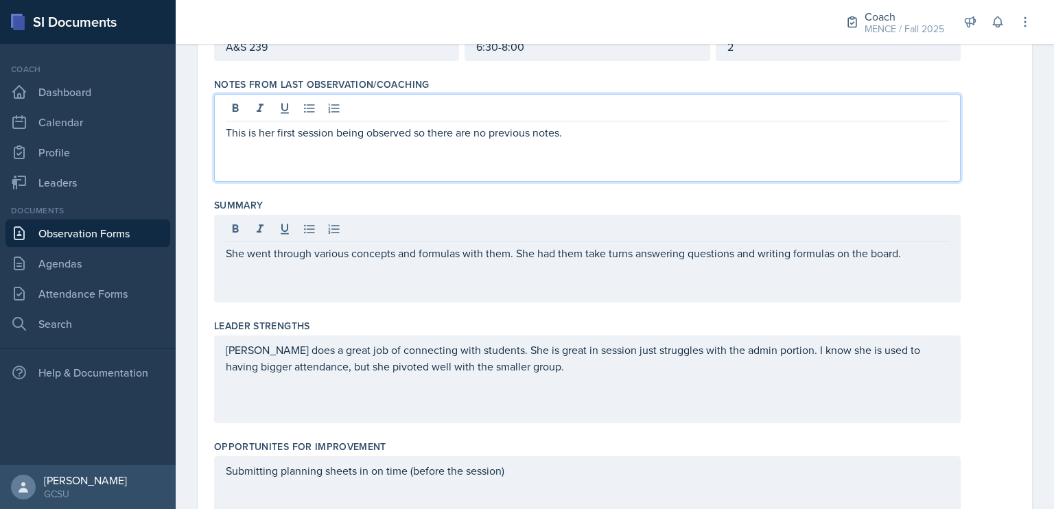
scroll to position [209, 0]
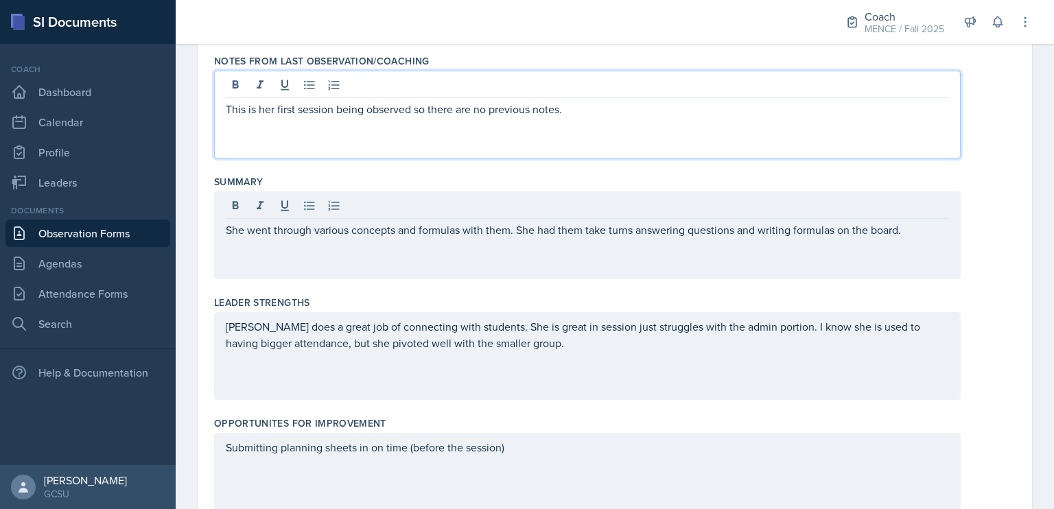
click at [335, 115] on p "This is her first session being observed so there are no previous notes." at bounding box center [587, 109] width 723 height 16
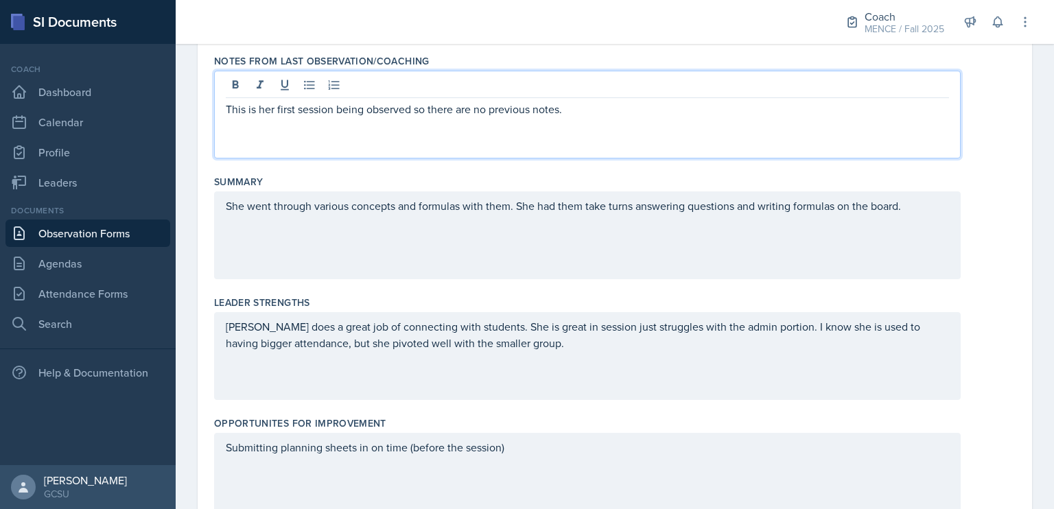
click at [414, 108] on p "This is her first session being observed so there are no previous notes." at bounding box center [587, 109] width 723 height 16
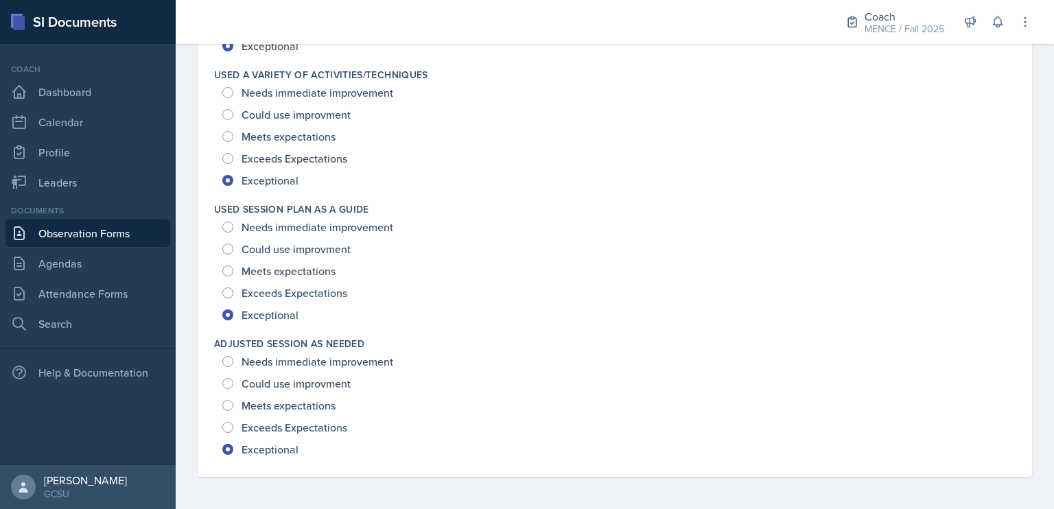
scroll to position [1984, 0]
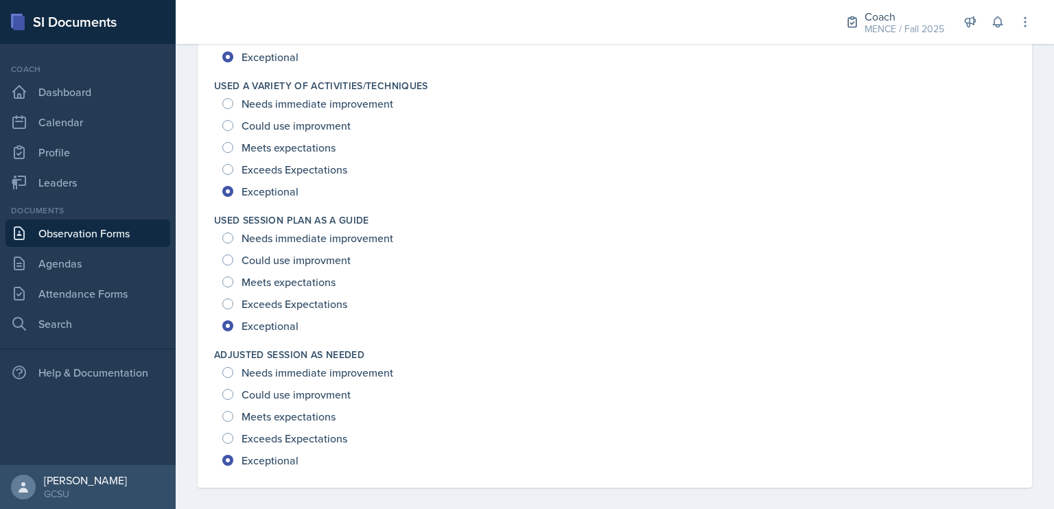
click at [310, 259] on span "Could use improvment" at bounding box center [295, 260] width 109 height 14
click at [233, 259] on input "Could use improvment" at bounding box center [227, 259] width 11 height 11
radio input "true"
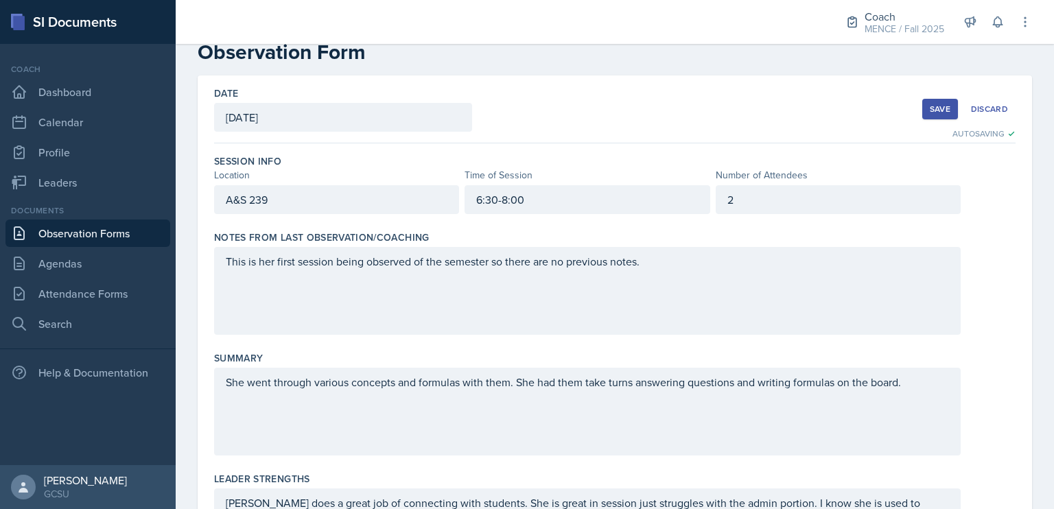
scroll to position [0, 0]
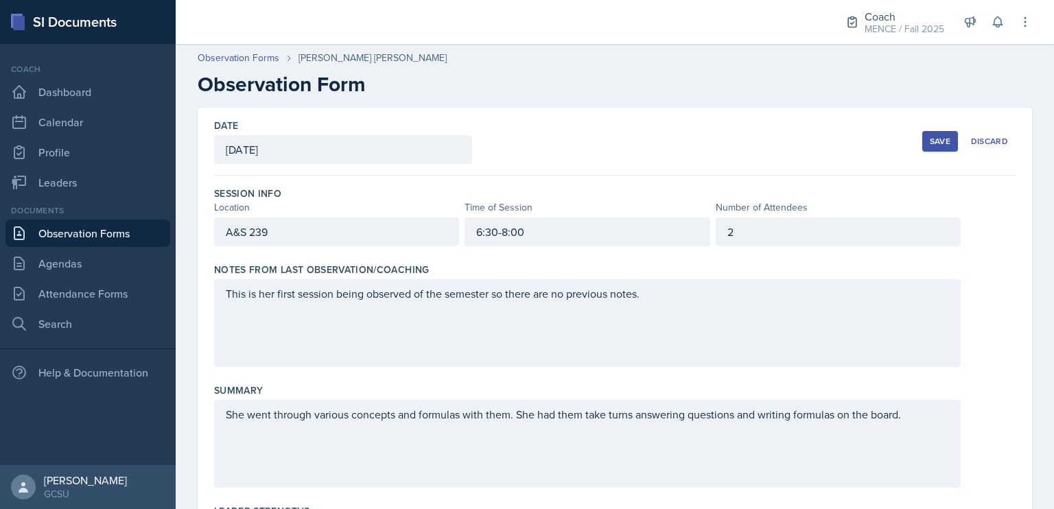
click at [929, 136] on div "Save" at bounding box center [939, 141] width 21 height 11
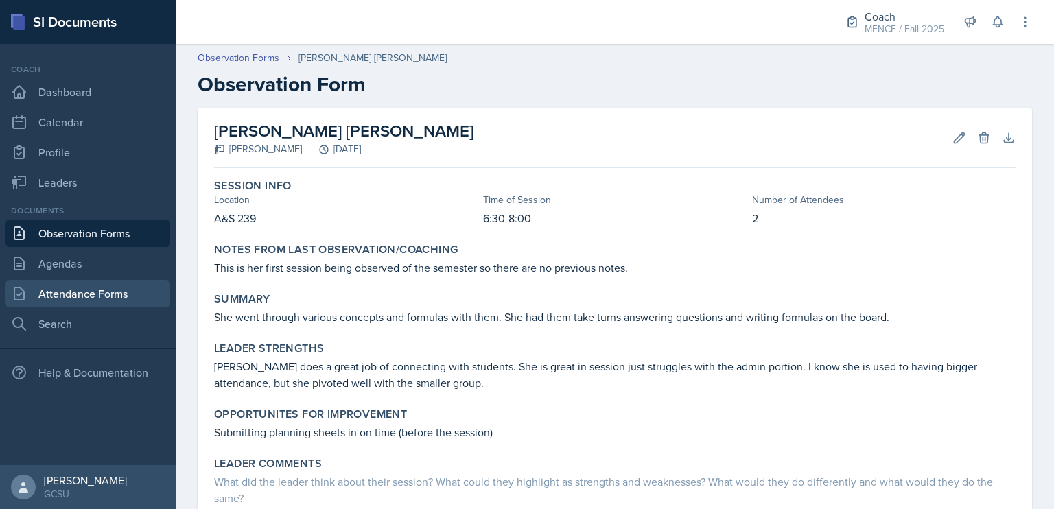
click at [64, 287] on link "Attendance Forms" at bounding box center [87, 293] width 165 height 27
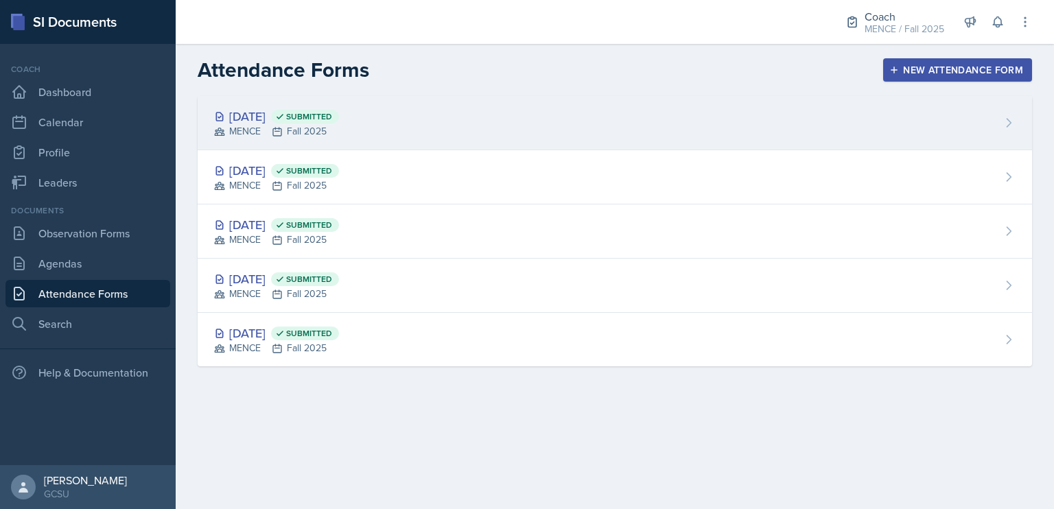
click at [359, 102] on div "[DATE] Submitted MENCE Fall 2025" at bounding box center [615, 123] width 834 height 54
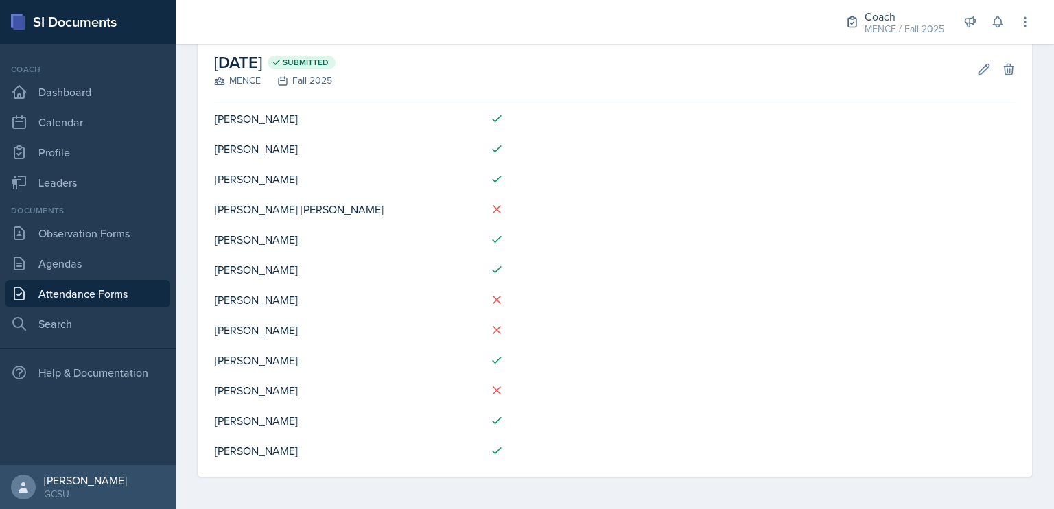
scroll to position [72, 0]
click at [94, 179] on link "Leaders" at bounding box center [87, 182] width 165 height 27
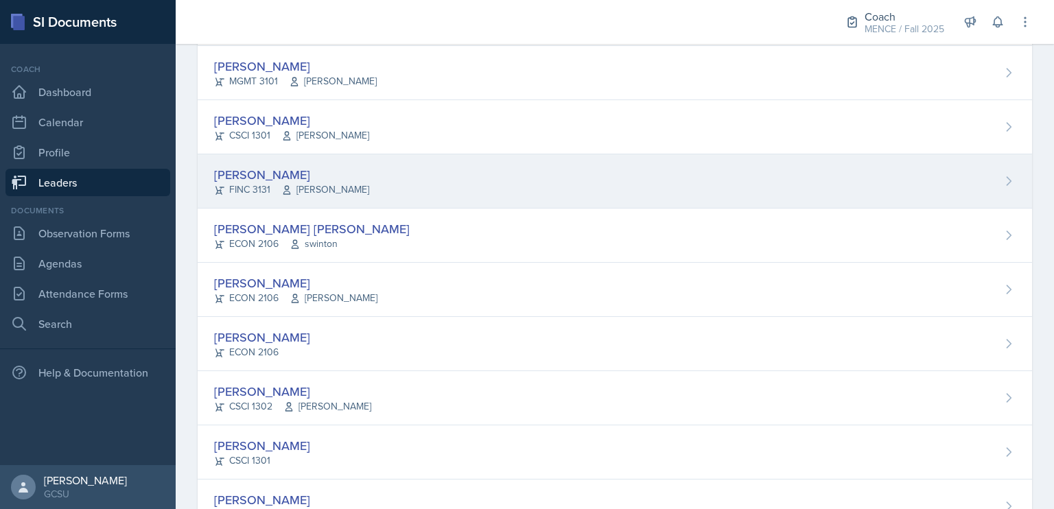
scroll to position [133, 0]
click at [276, 240] on div "ECON 2106 [GEOGRAPHIC_DATA]" at bounding box center [311, 243] width 195 height 14
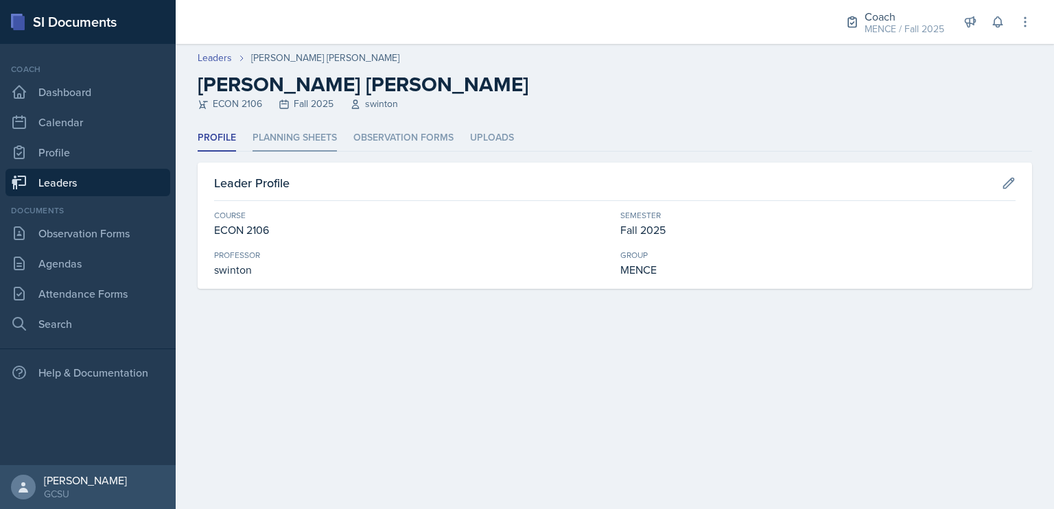
click at [293, 132] on li "Planning Sheets" at bounding box center [294, 138] width 84 height 27
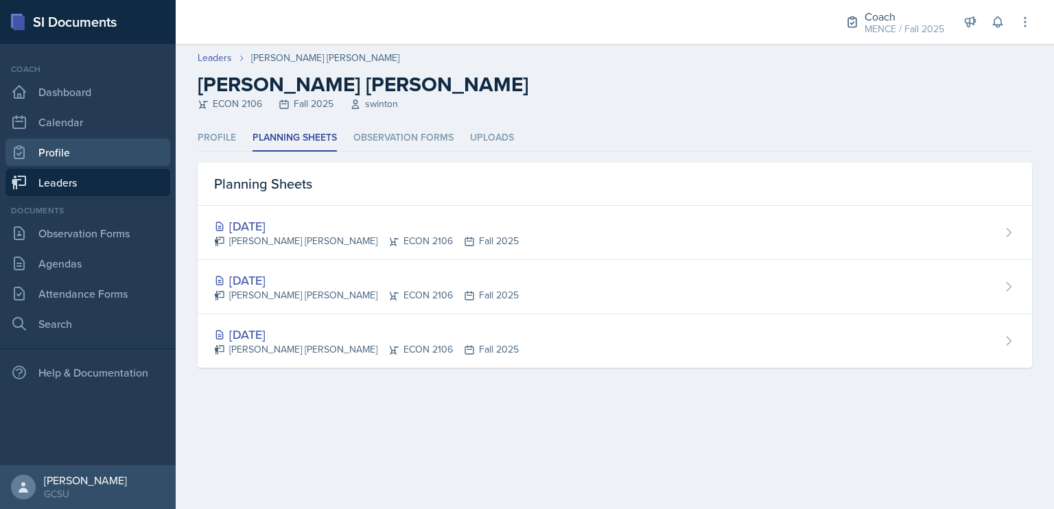
click at [136, 157] on link "Profile" at bounding box center [87, 152] width 165 height 27
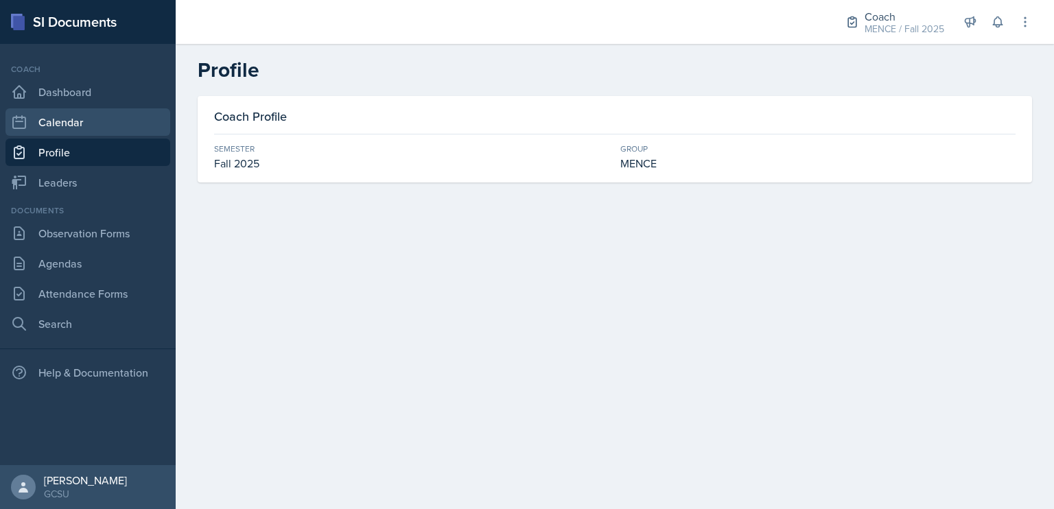
click at [123, 121] on link "Calendar" at bounding box center [87, 121] width 165 height 27
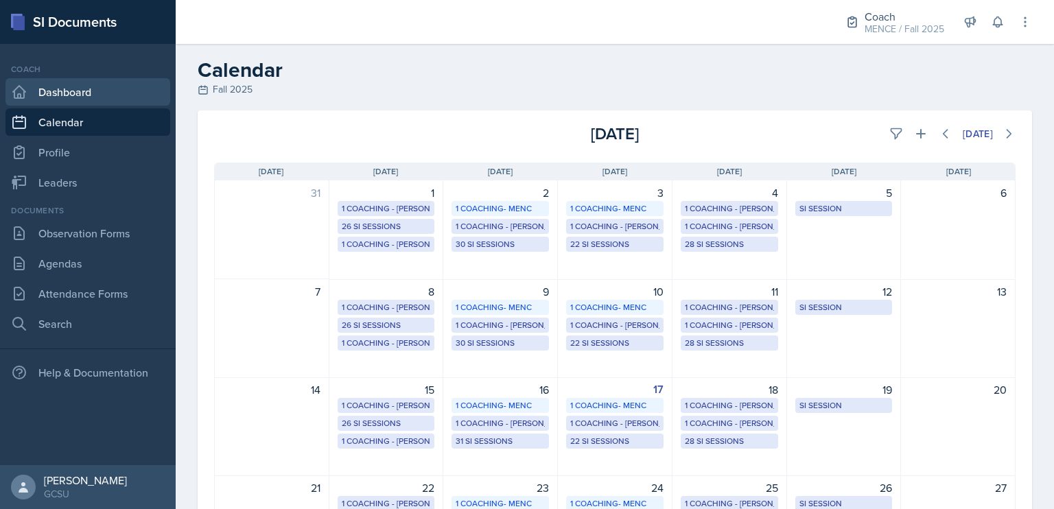
click at [118, 99] on link "Dashboard" at bounding box center [87, 91] width 165 height 27
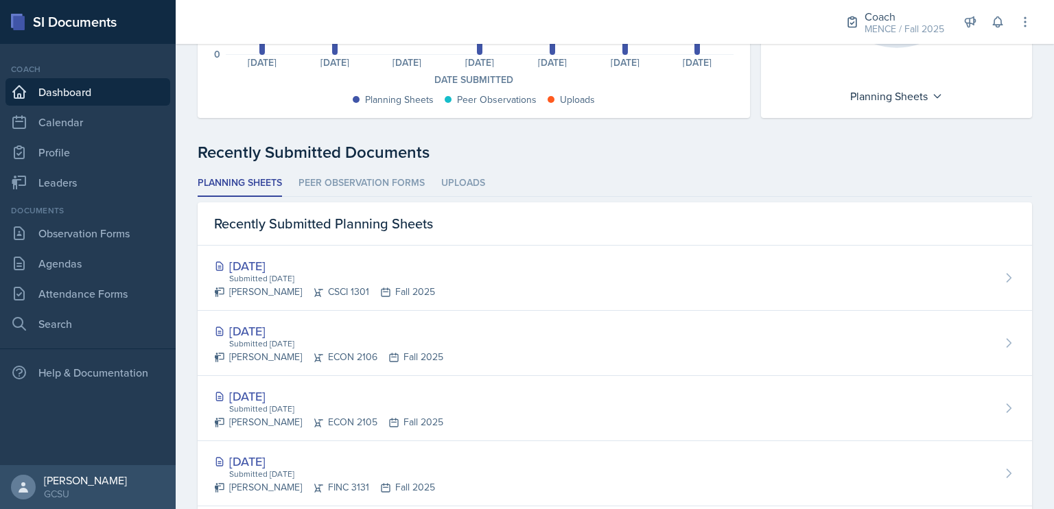
scroll to position [265, 0]
click at [118, 246] on link "Observation Forms" at bounding box center [87, 232] width 165 height 27
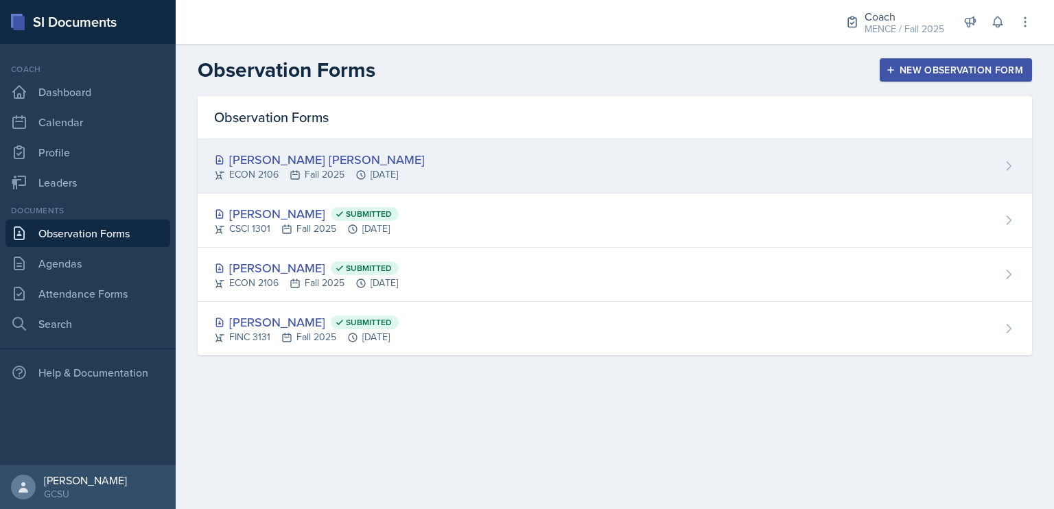
click at [265, 167] on div "ECON 2106 Fall 2025 [DATE]" at bounding box center [319, 174] width 211 height 14
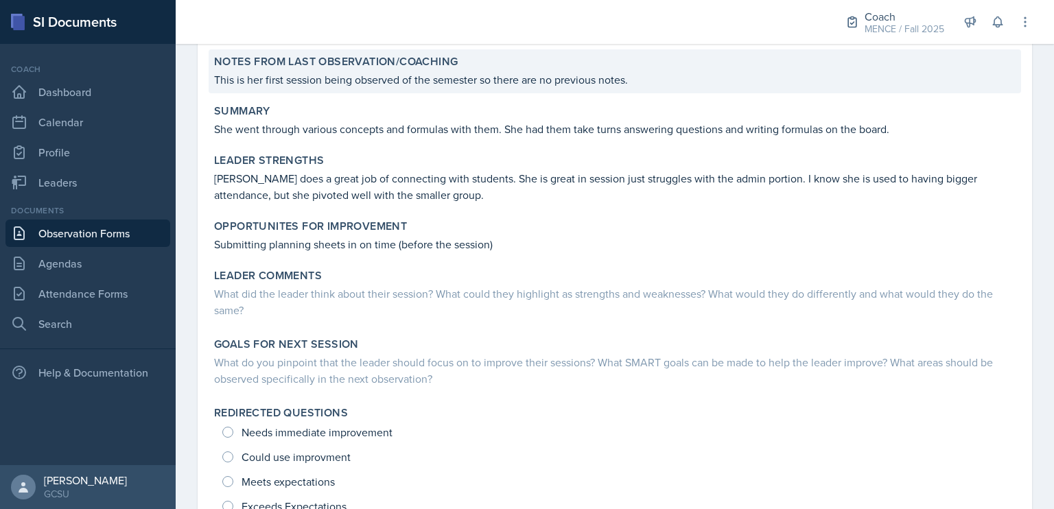
scroll to position [186, 0]
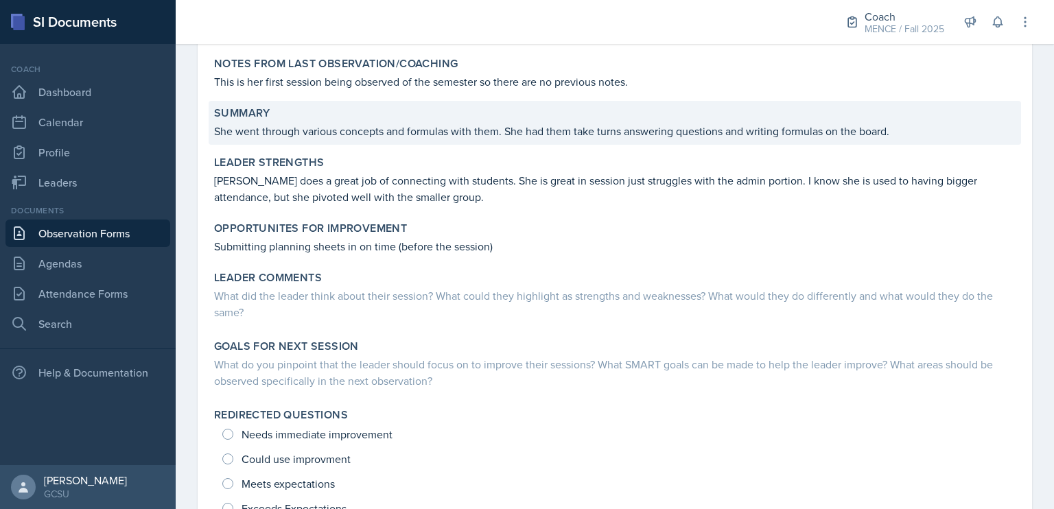
click at [425, 130] on p "She went through various concepts and formulas with them. She had them take tur…" at bounding box center [614, 131] width 801 height 16
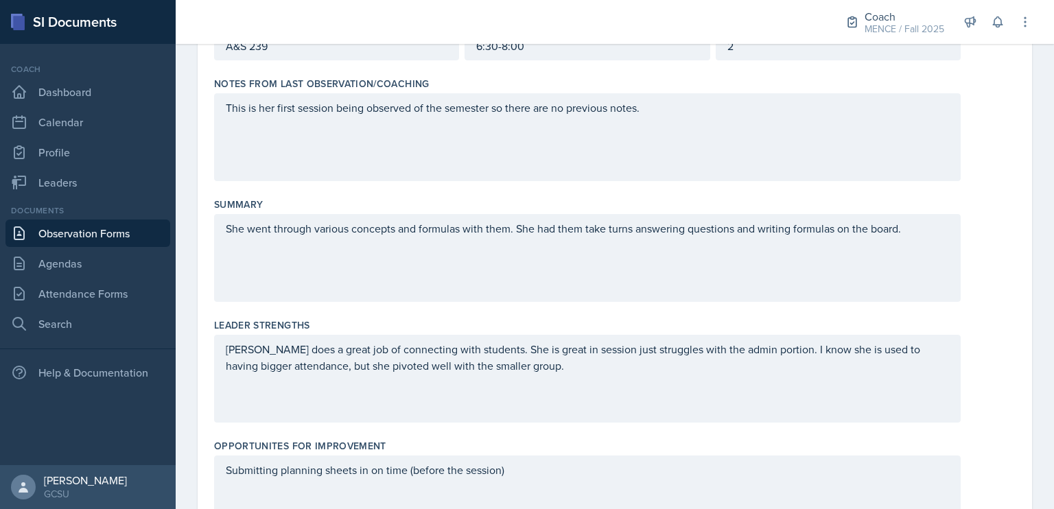
click at [631, 272] on div "She went through various concepts and formulas with them. She had them take tur…" at bounding box center [587, 258] width 746 height 88
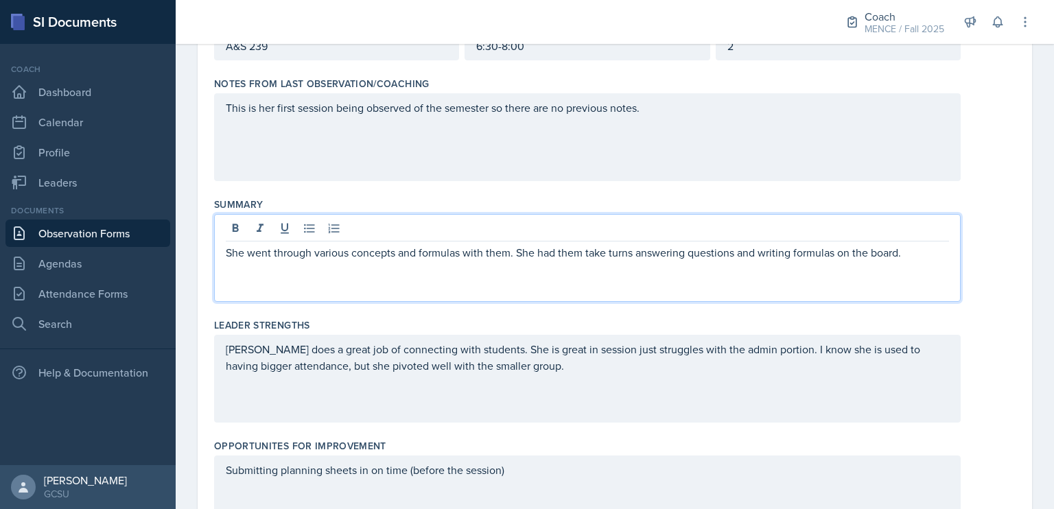
scroll to position [209, 0]
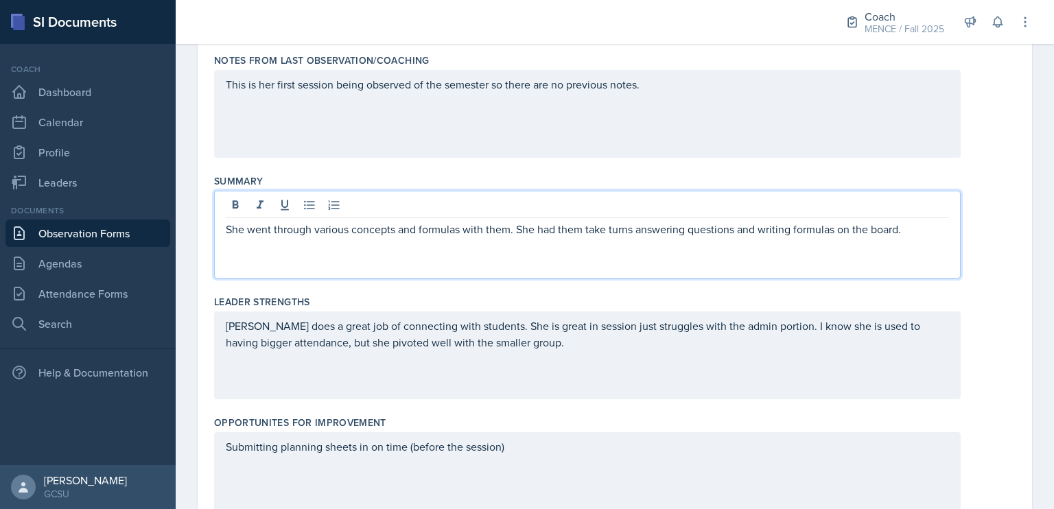
click at [925, 235] on p "She went through various concepts and formulas with them. She had them take tur…" at bounding box center [587, 229] width 723 height 16
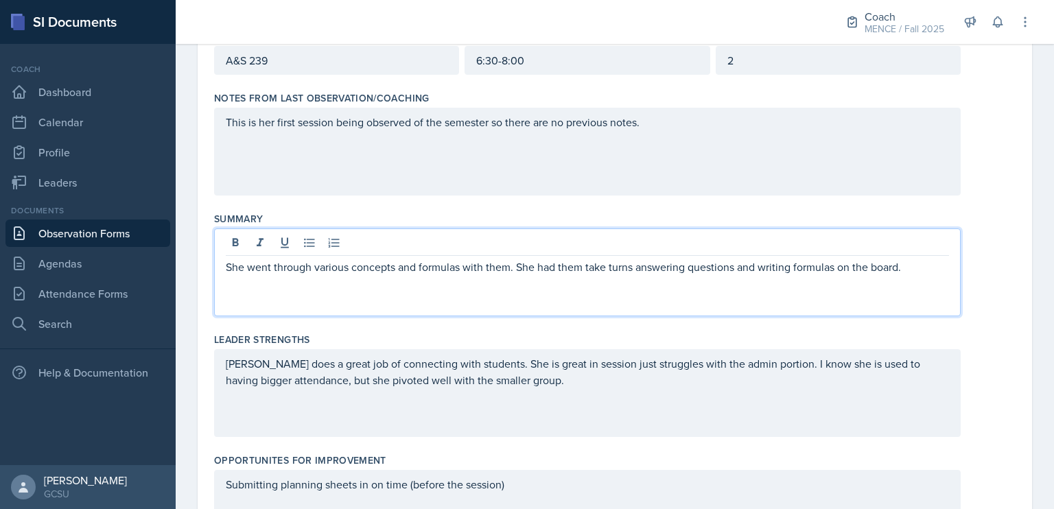
scroll to position [171, 0]
click at [585, 272] on p "She went through various concepts and formulas with them. She had them take tur…" at bounding box center [587, 275] width 723 height 33
click at [572, 291] on div "She went through various concepts and formulas with them. She had them take tur…" at bounding box center [587, 273] width 746 height 88
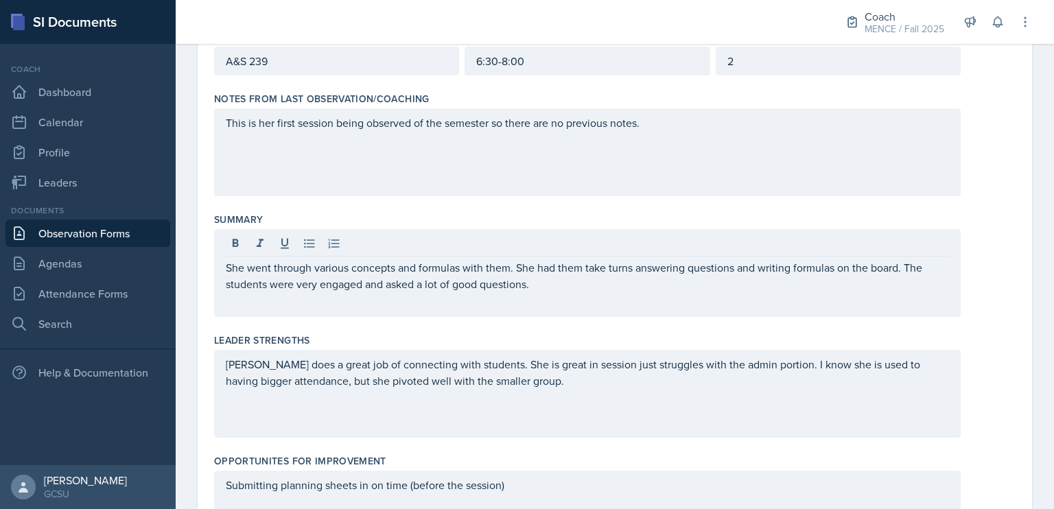
click at [572, 291] on div "She went through various concepts and formulas with them. She had them take tur…" at bounding box center [587, 273] width 746 height 88
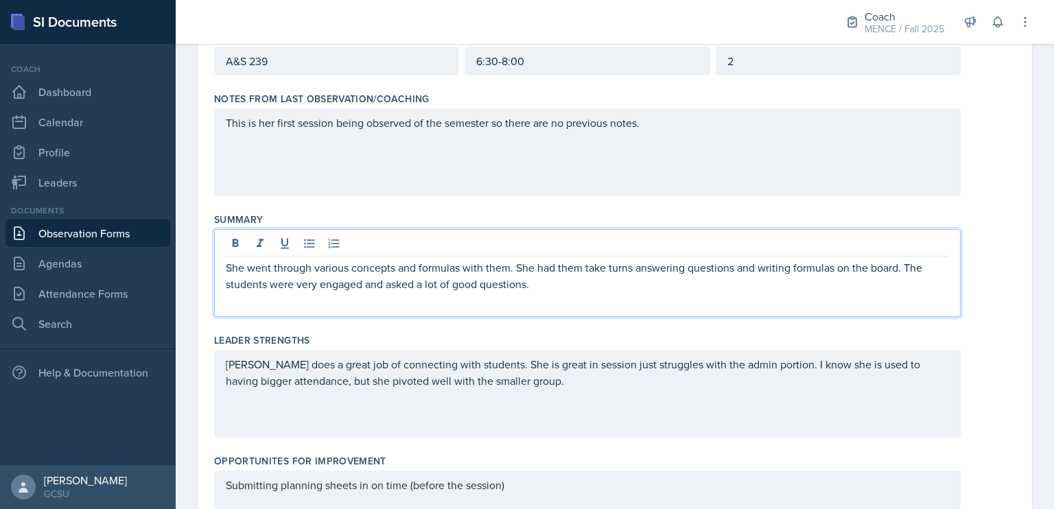
click at [546, 290] on p "She went through various concepts and formulas with them. She had them take tur…" at bounding box center [587, 275] width 723 height 33
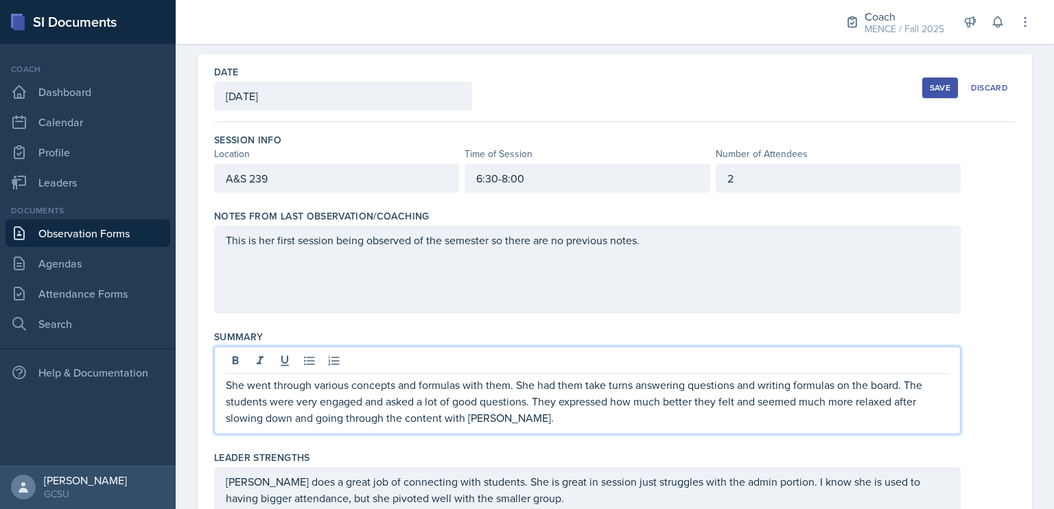
scroll to position [38, 0]
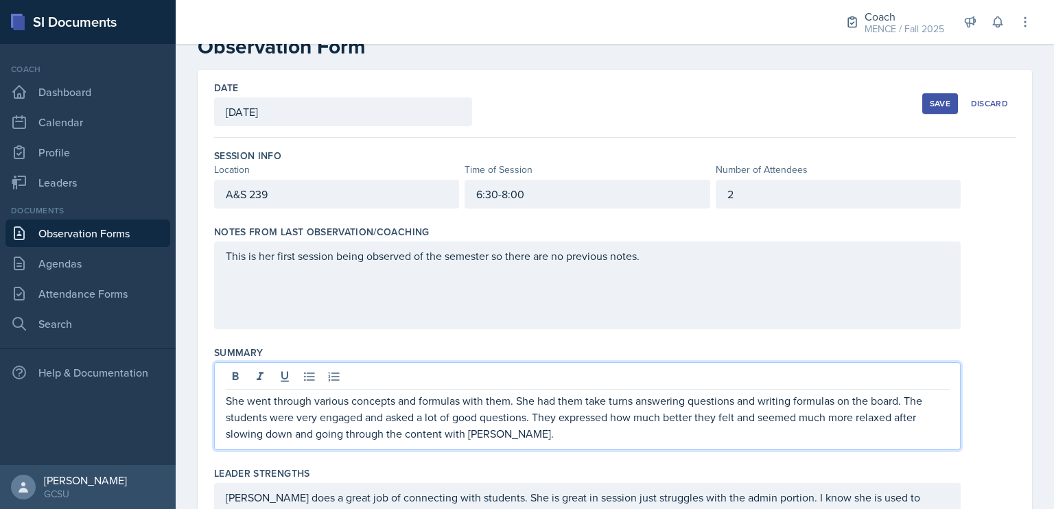
click at [933, 102] on div "Save" at bounding box center [939, 103] width 21 height 11
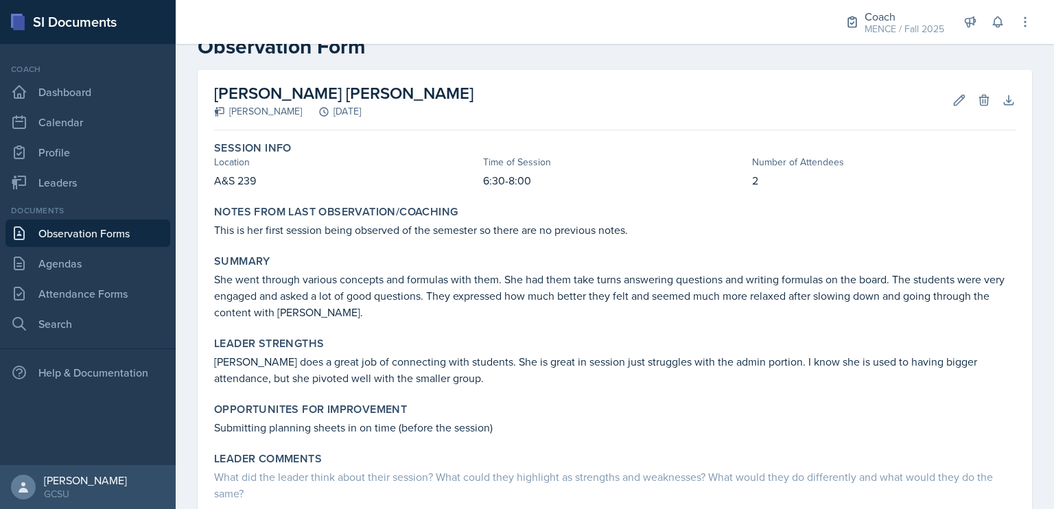
scroll to position [0, 0]
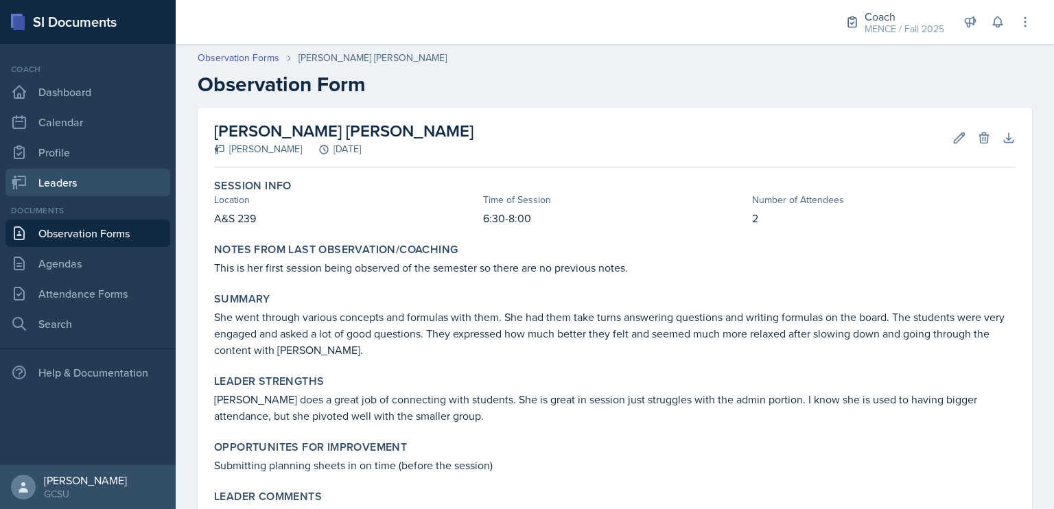
click at [112, 182] on link "Leaders" at bounding box center [87, 182] width 165 height 27
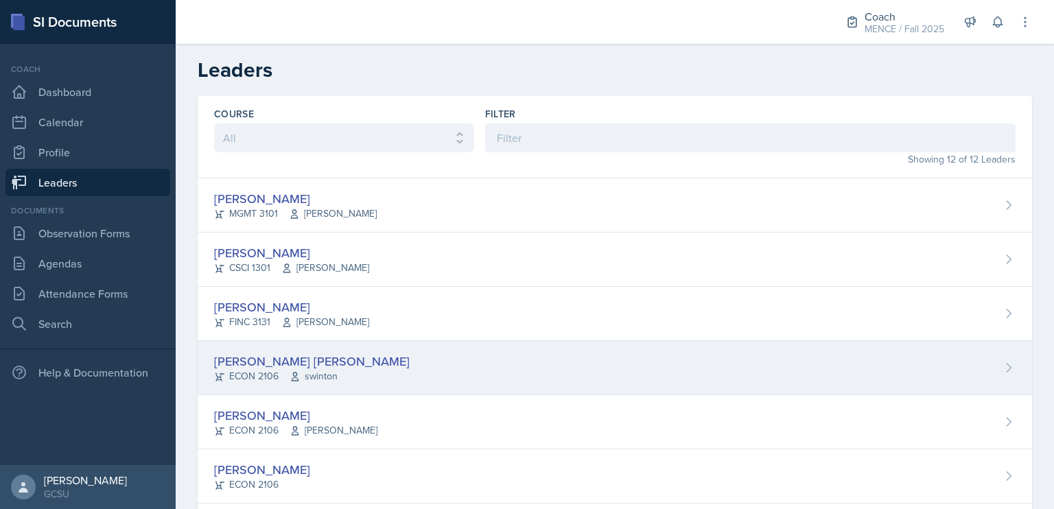
click at [274, 370] on div "ECON 2106 [GEOGRAPHIC_DATA]" at bounding box center [311, 376] width 195 height 14
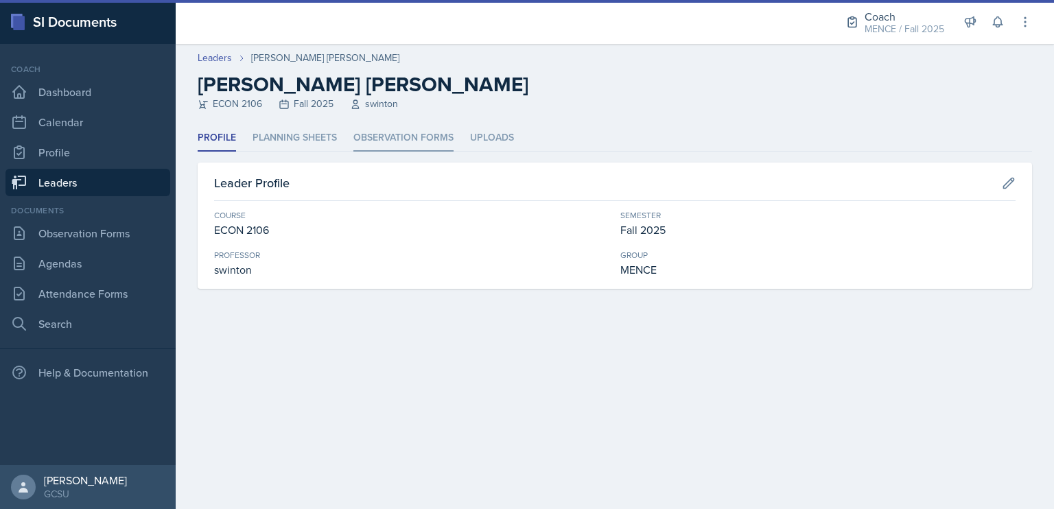
click at [370, 137] on li "Observation Forms" at bounding box center [403, 138] width 100 height 27
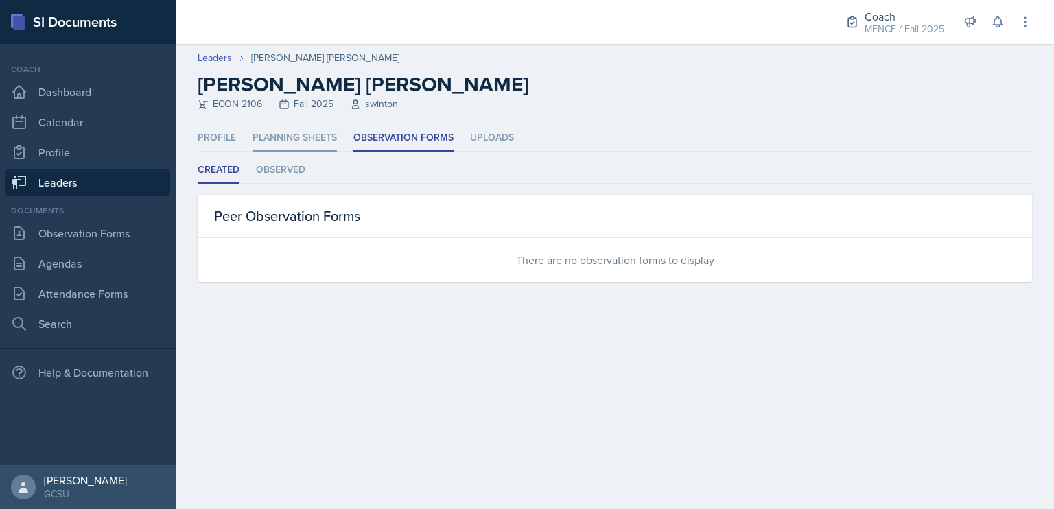
click at [309, 147] on li "Planning Sheets" at bounding box center [294, 138] width 84 height 27
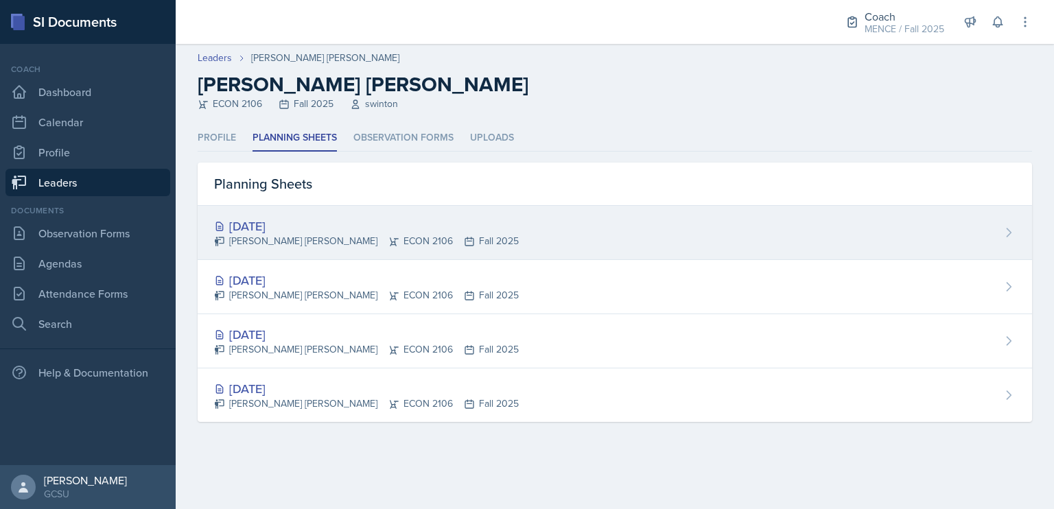
click at [305, 220] on div "[DATE]" at bounding box center [366, 226] width 305 height 19
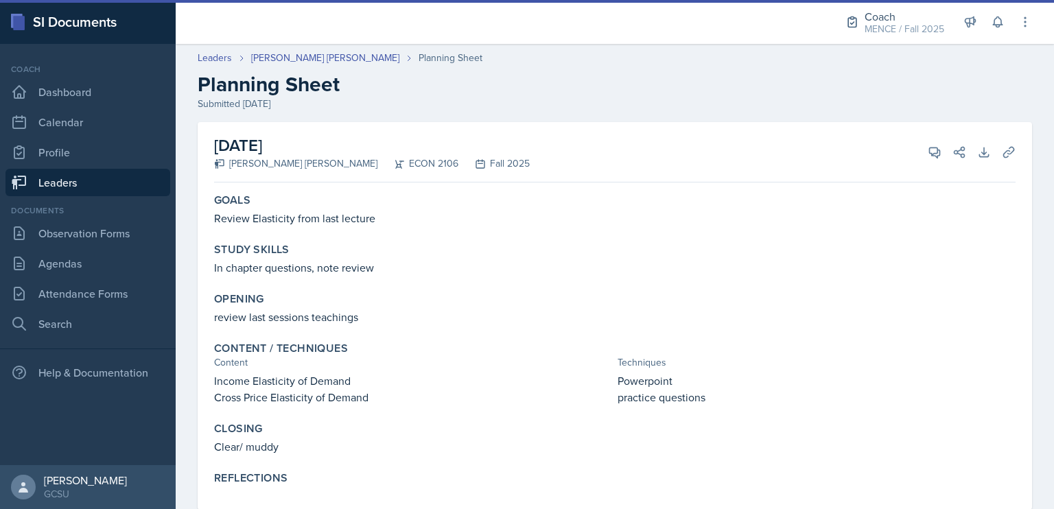
scroll to position [34, 0]
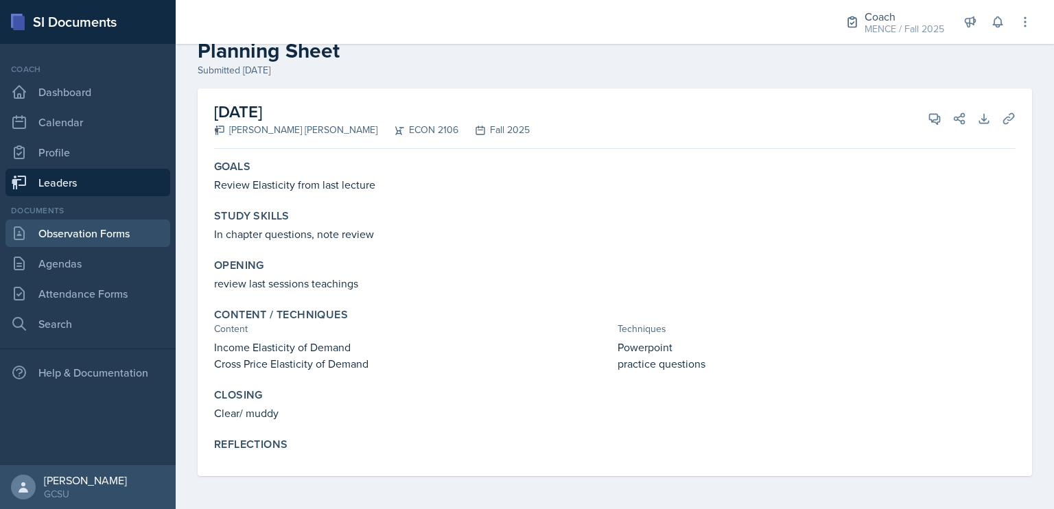
click at [40, 229] on link "Observation Forms" at bounding box center [87, 232] width 165 height 27
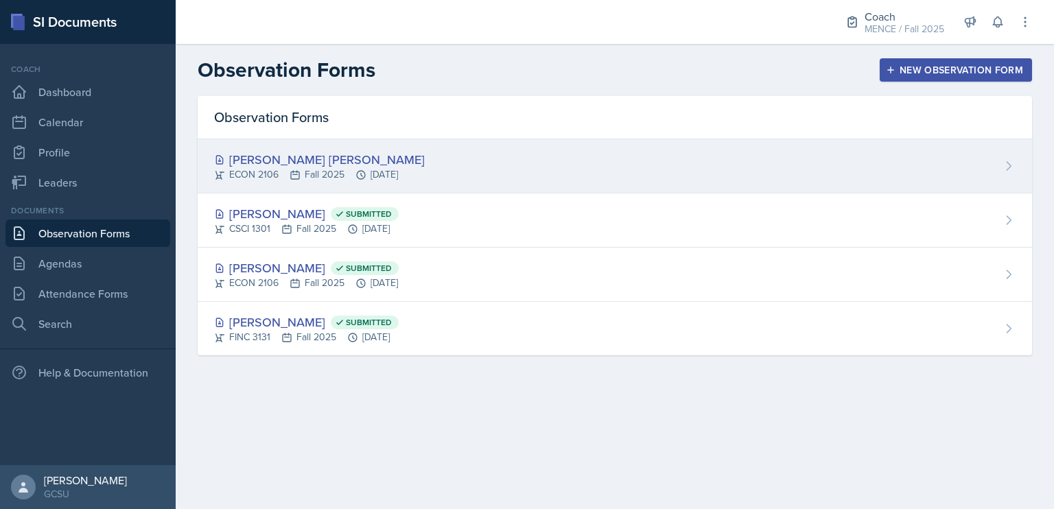
click at [262, 176] on div "ECON 2106 Fall 2025 [DATE]" at bounding box center [319, 174] width 211 height 14
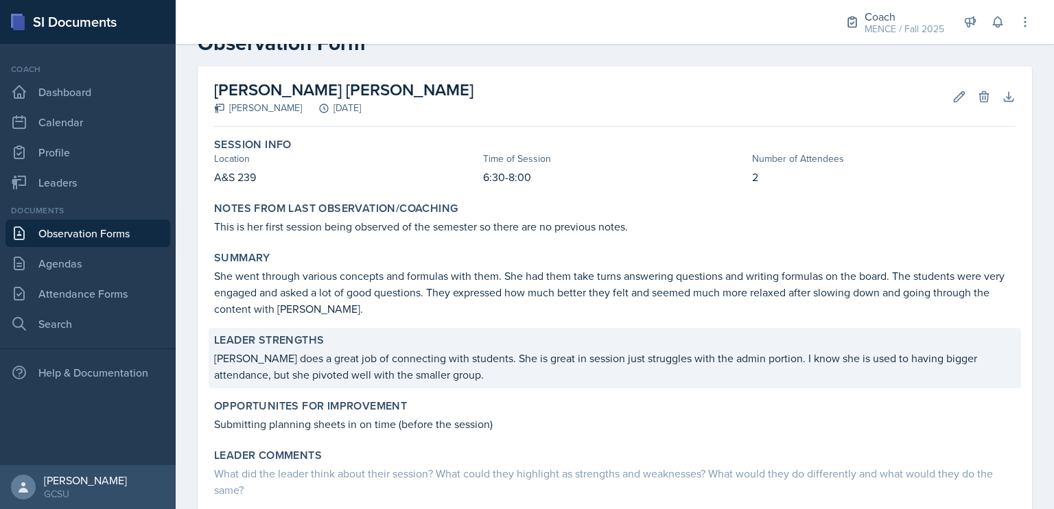
scroll to position [63, 0]
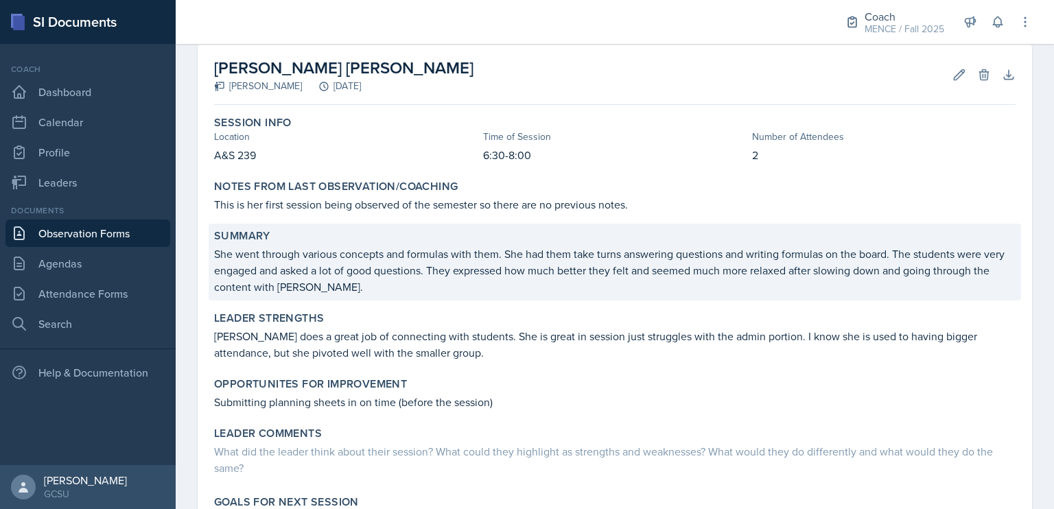
click at [479, 296] on div "Summary She went through various concepts and formulas with them. She had them …" at bounding box center [615, 262] width 812 height 77
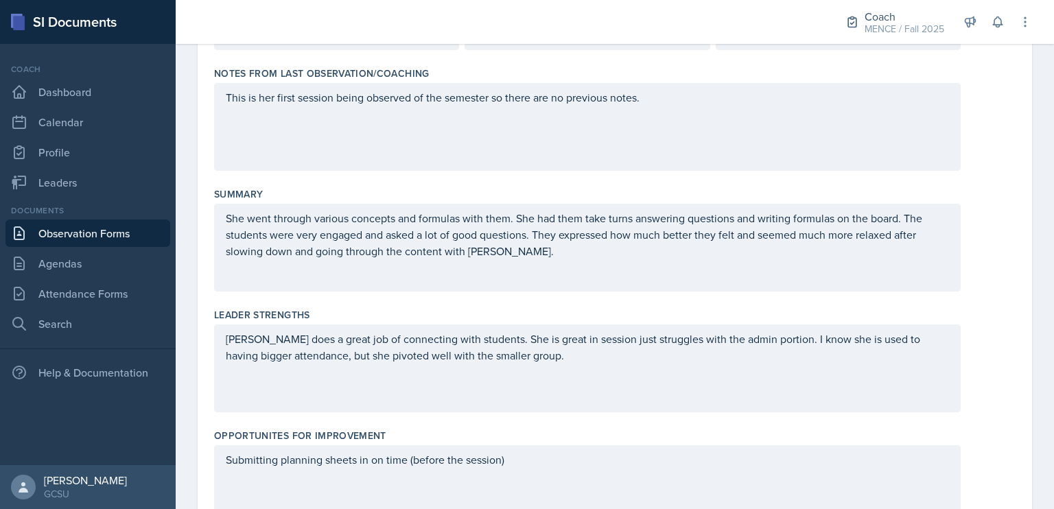
scroll to position [219, 0]
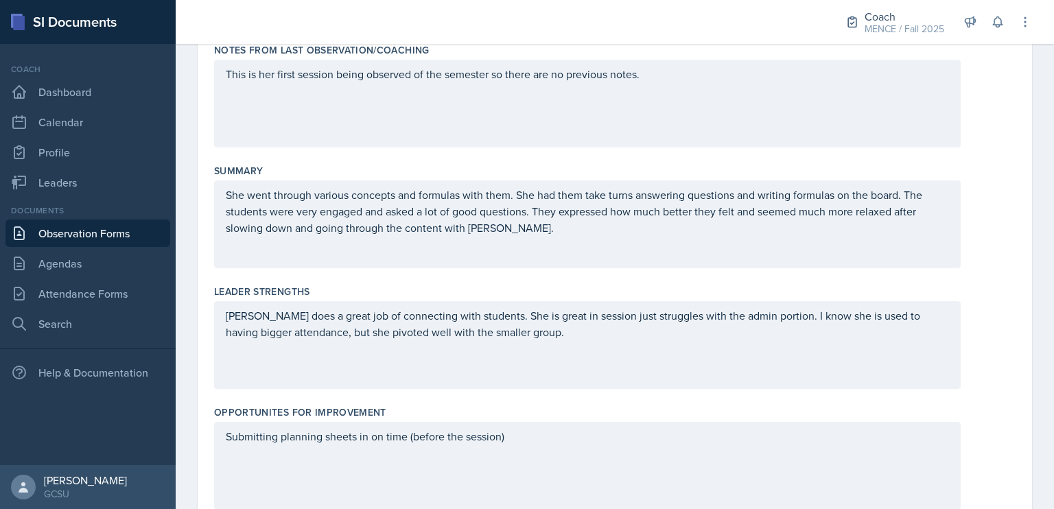
click at [908, 226] on p "She went through various concepts and formulas with them. She had them take tur…" at bounding box center [587, 211] width 723 height 49
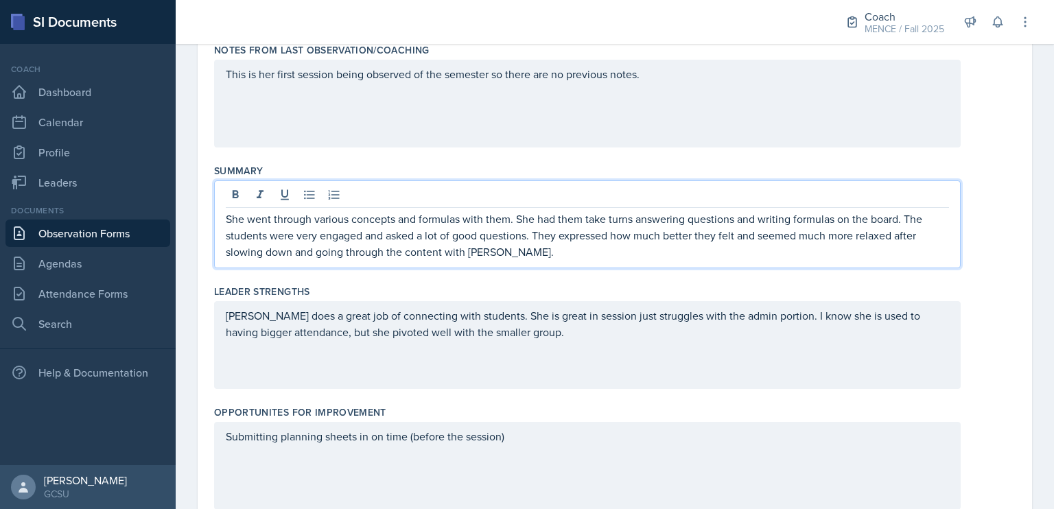
click at [907, 218] on p "She went through various concepts and formulas with them. She had them take tur…" at bounding box center [587, 235] width 723 height 49
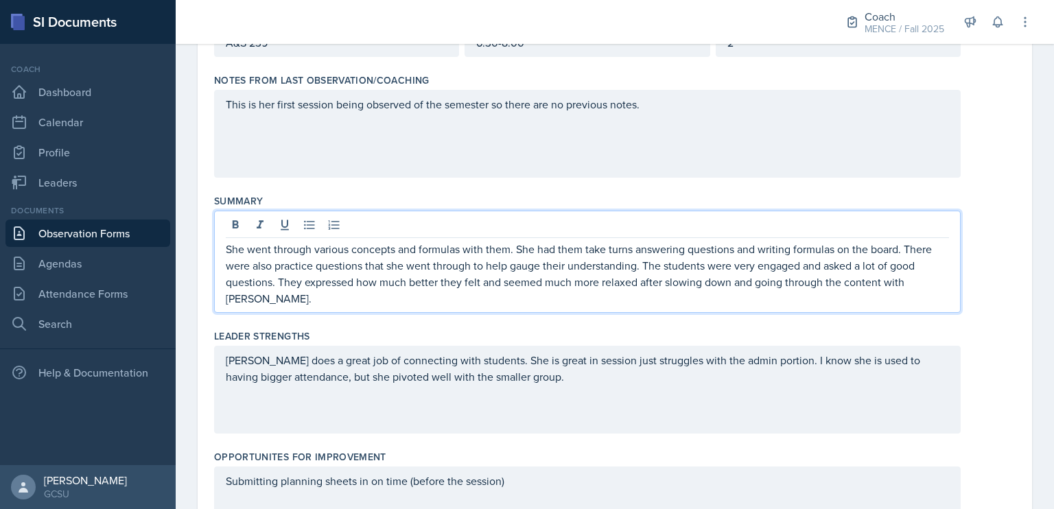
scroll to position [0, 0]
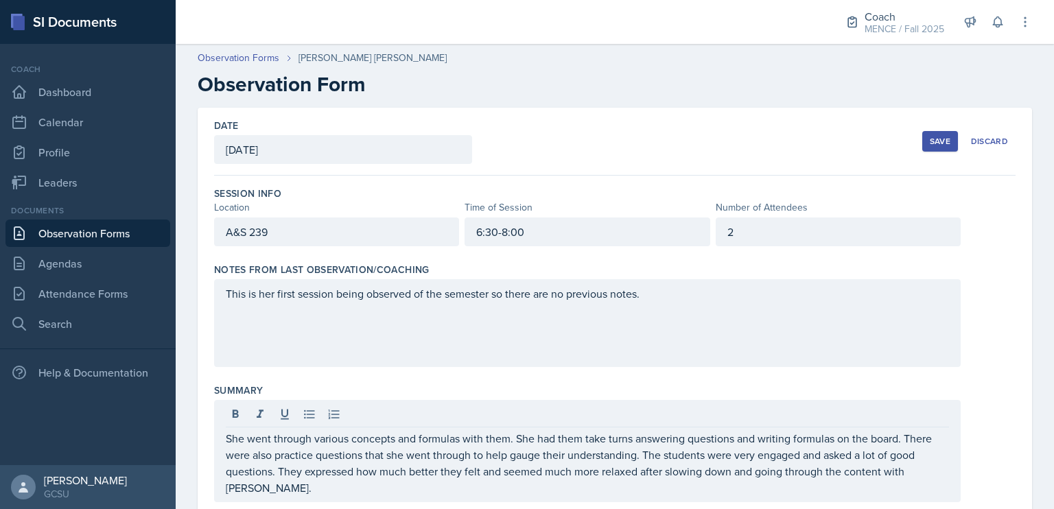
click at [929, 142] on div "Save" at bounding box center [939, 141] width 21 height 11
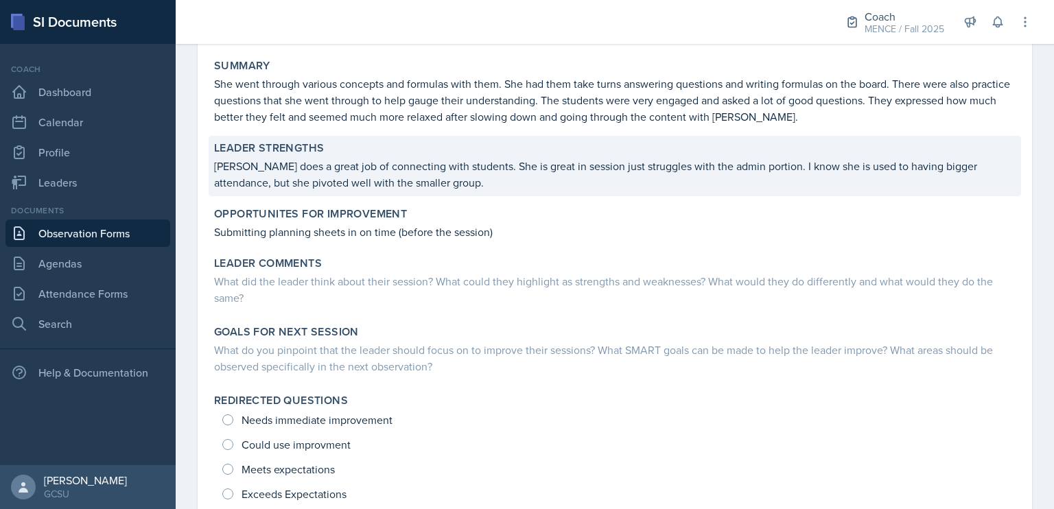
scroll to position [241, 0]
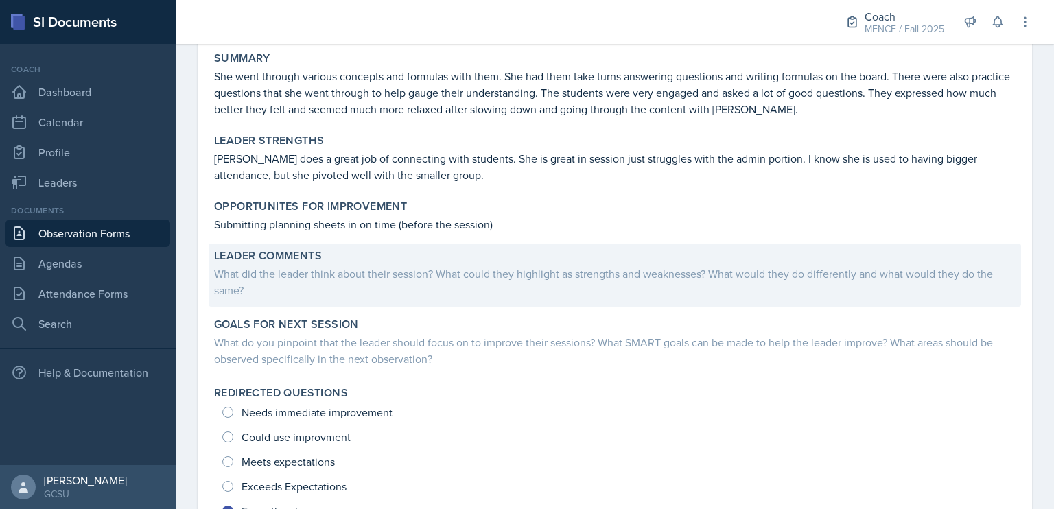
click at [594, 268] on div "What did the leader think about their session? What could they highlight as str…" at bounding box center [614, 281] width 801 height 33
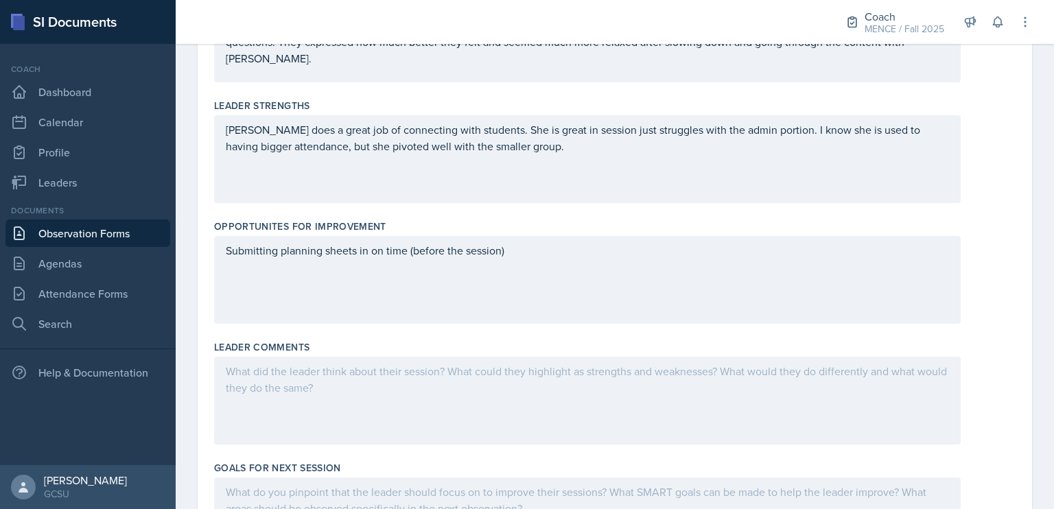
scroll to position [406, 0]
click at [536, 341] on div "Leader Comments" at bounding box center [614, 347] width 801 height 14
click at [554, 371] on p at bounding box center [587, 370] width 723 height 16
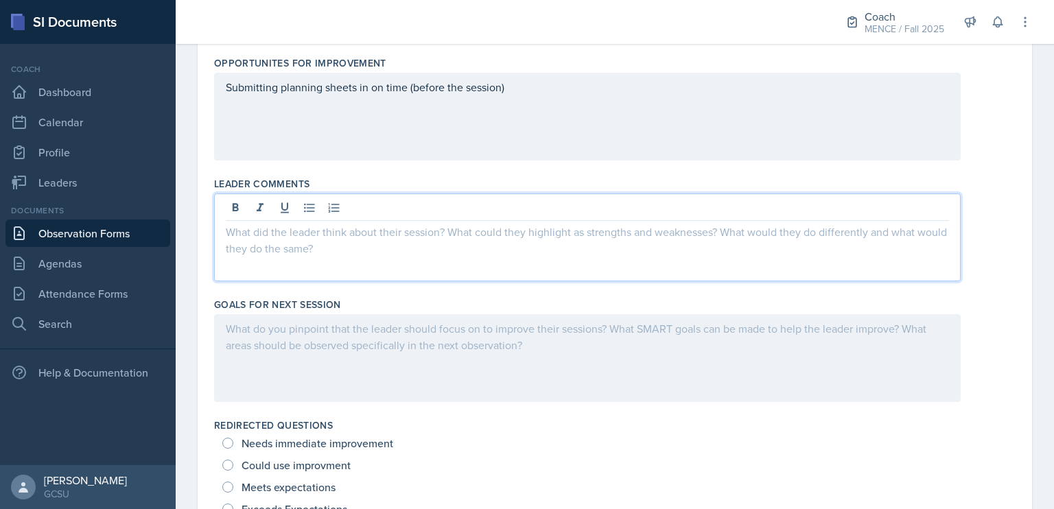
scroll to position [575, 0]
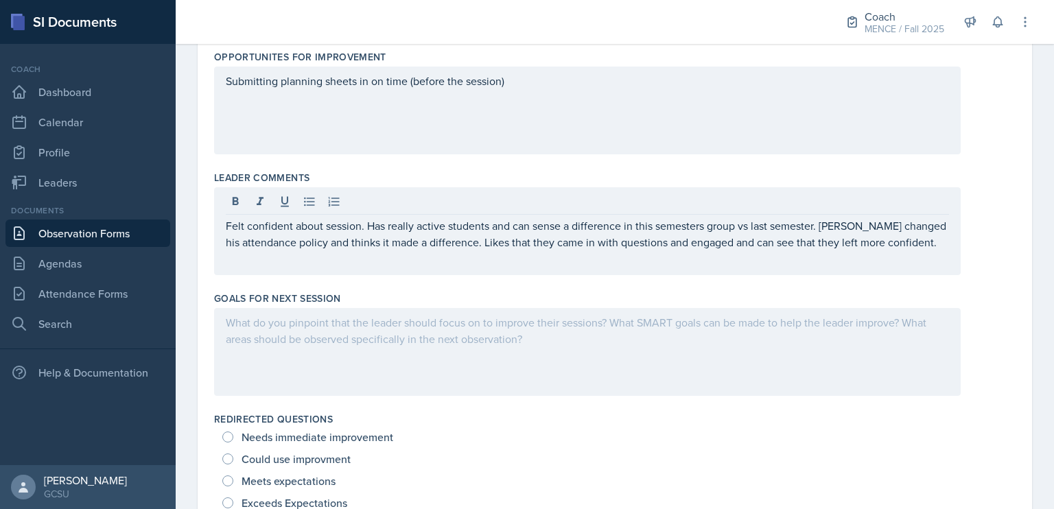
click at [514, 340] on div at bounding box center [587, 352] width 746 height 88
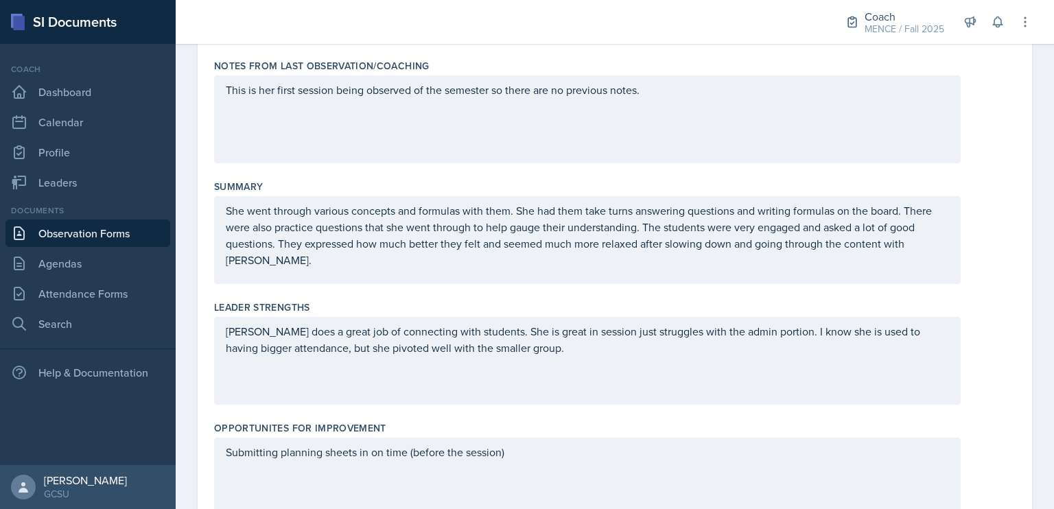
scroll to position [0, 0]
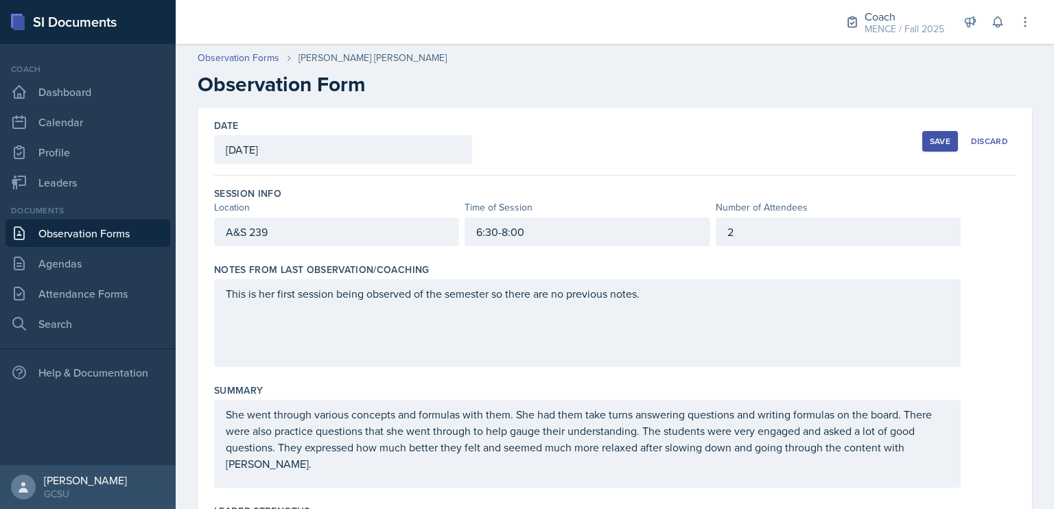
click at [936, 141] on div "Save" at bounding box center [939, 141] width 21 height 11
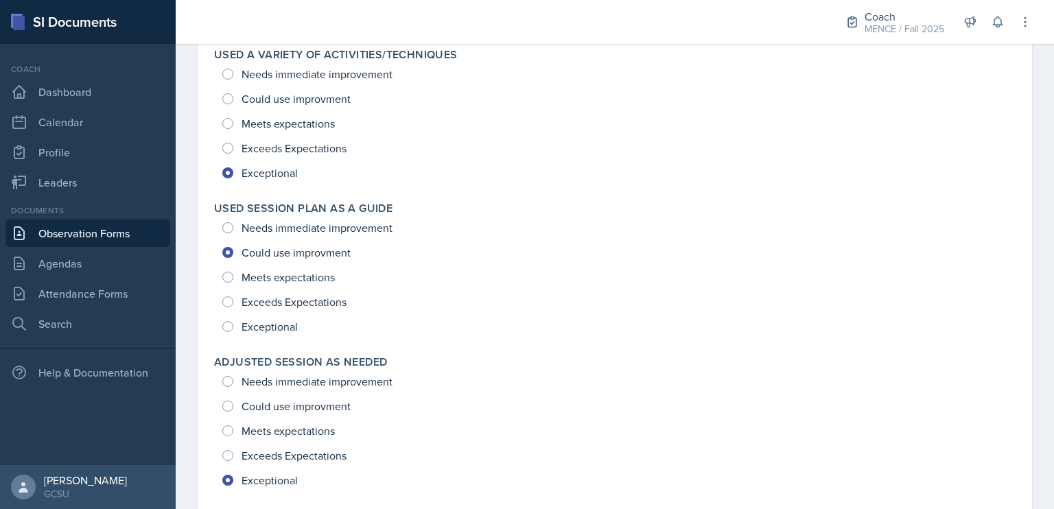
scroll to position [1864, 0]
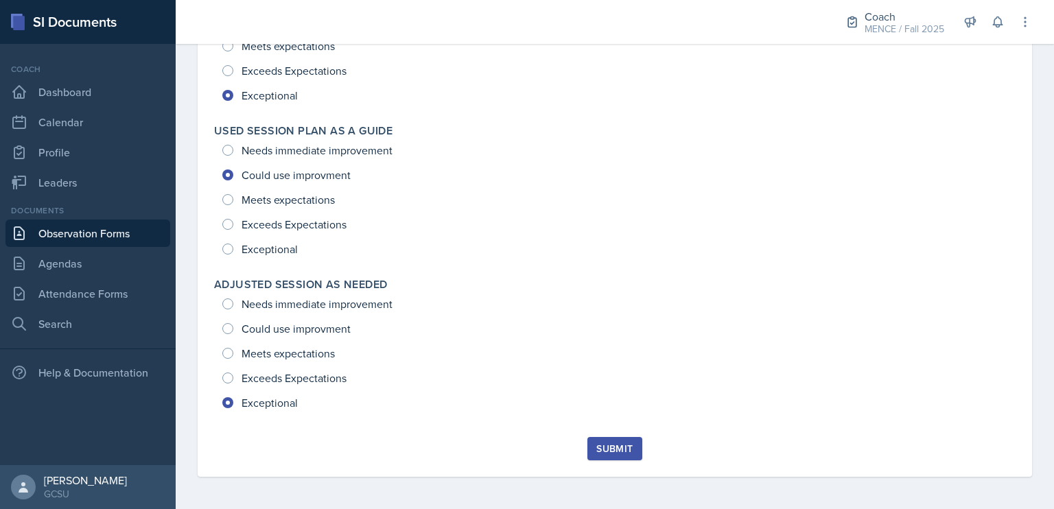
click at [606, 450] on div "Submit" at bounding box center [614, 448] width 36 height 11
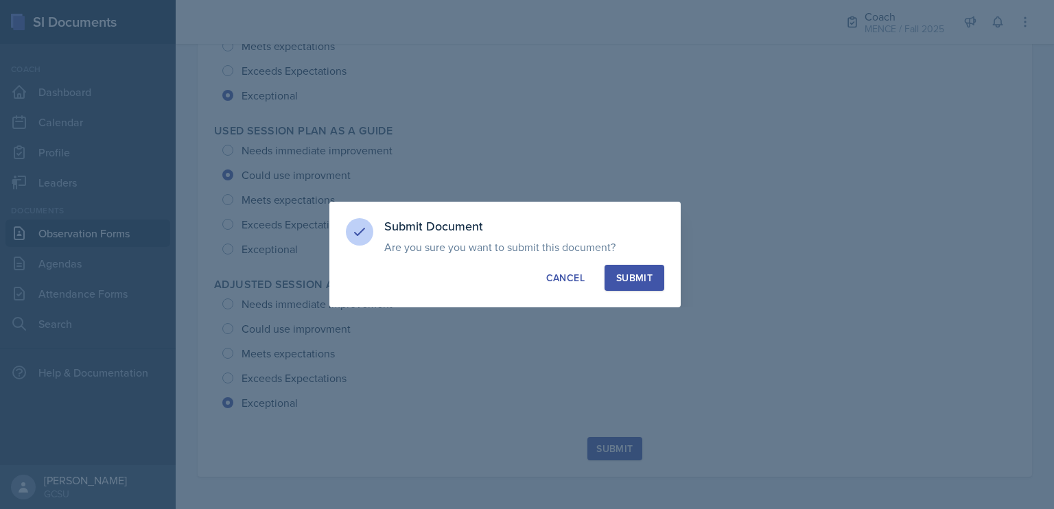
click at [639, 272] on div "Submit" at bounding box center [634, 278] width 36 height 14
radio input "true"
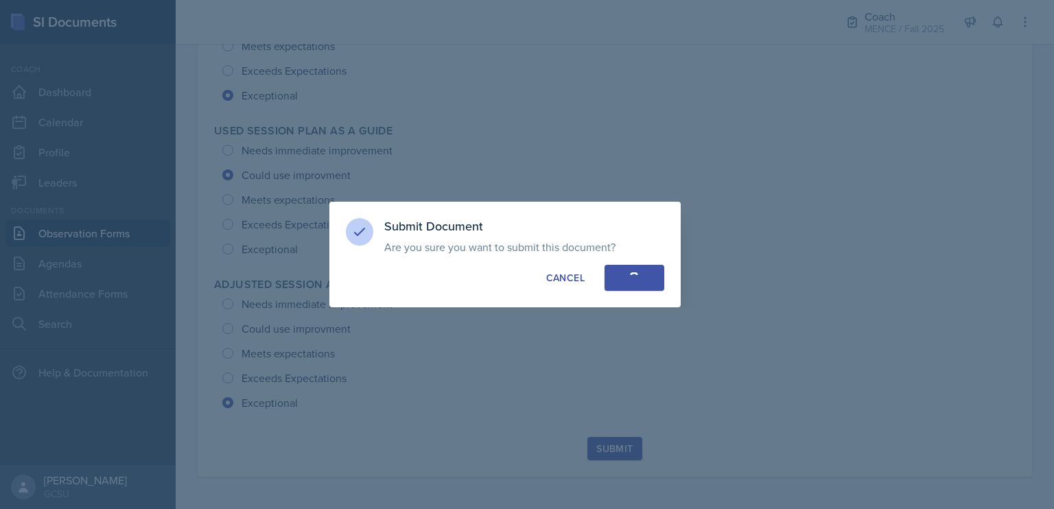
radio input "true"
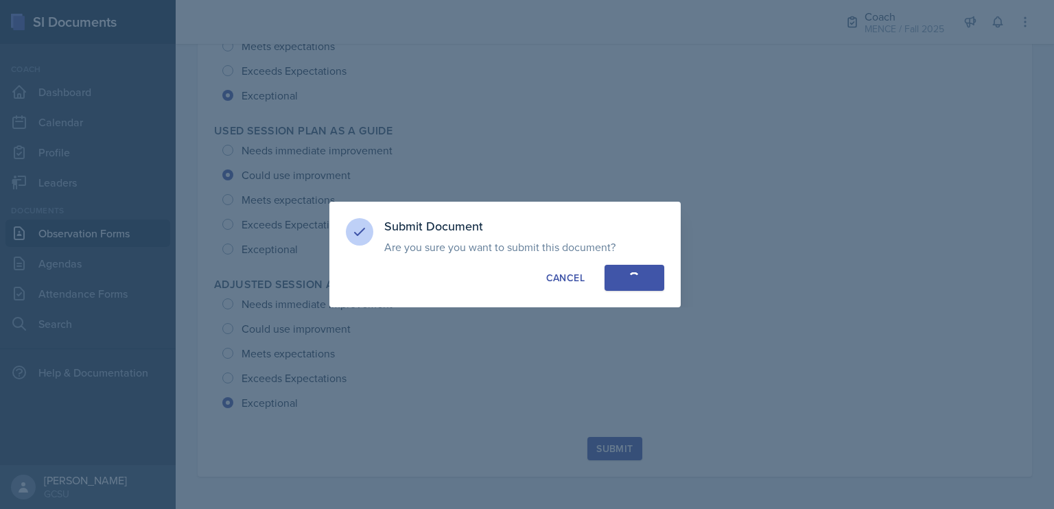
radio input "true"
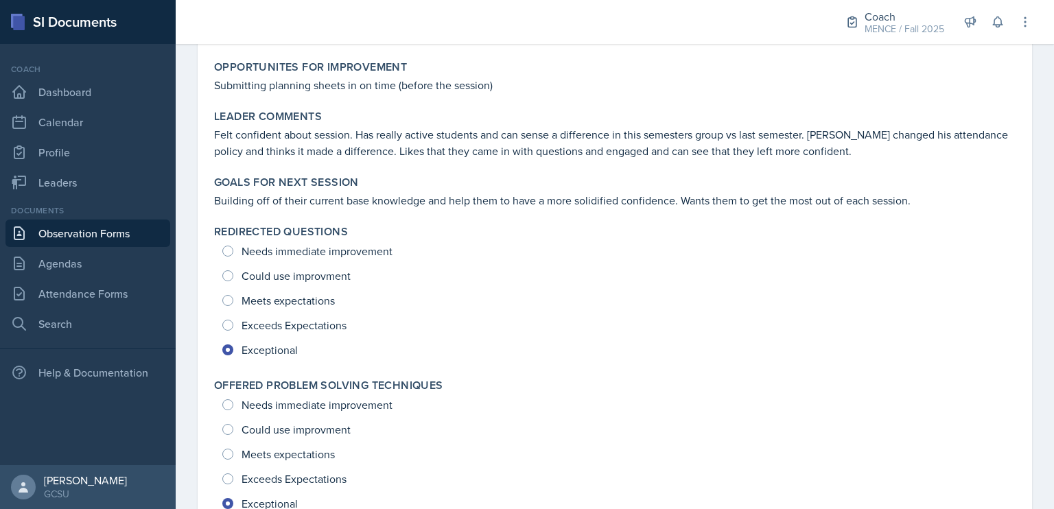
scroll to position [0, 0]
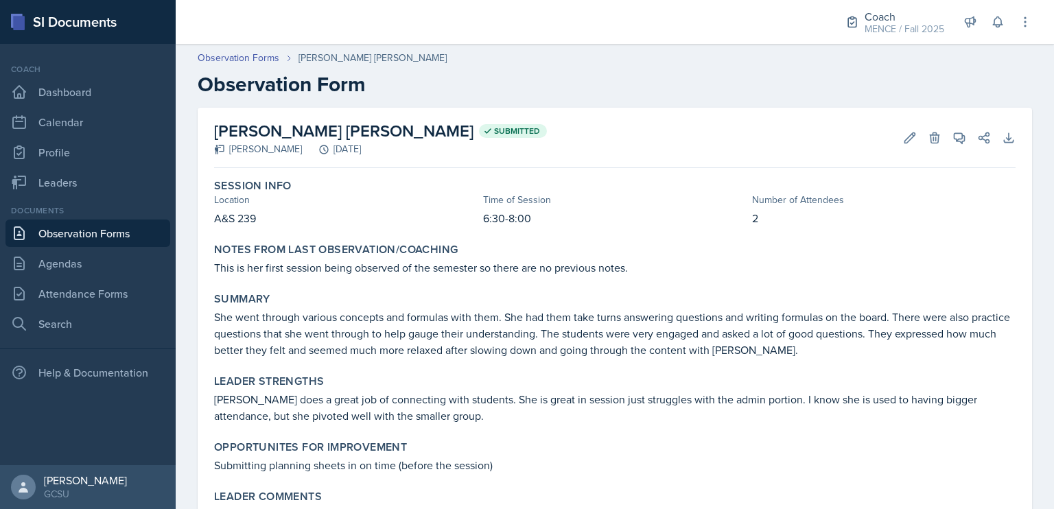
click at [140, 225] on link "Observation Forms" at bounding box center [87, 232] width 165 height 27
